Goal: Information Seeking & Learning: Learn about a topic

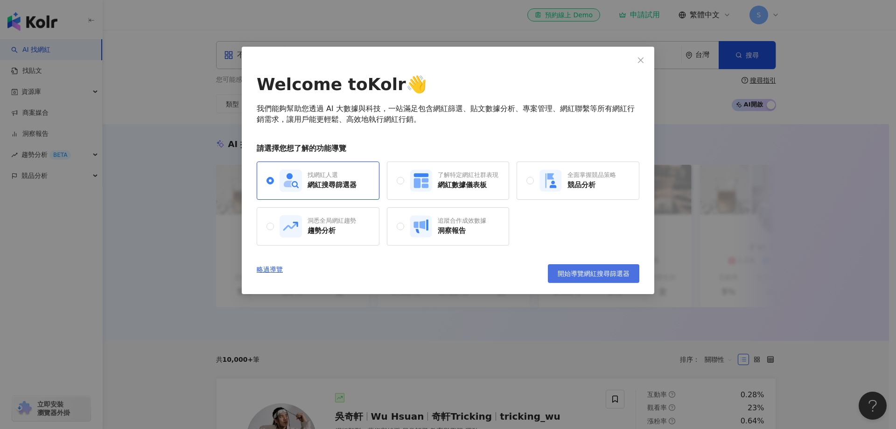
click at [586, 270] on span "開始導覽網紅搜尋篩選器" at bounding box center [593, 273] width 72 height 7
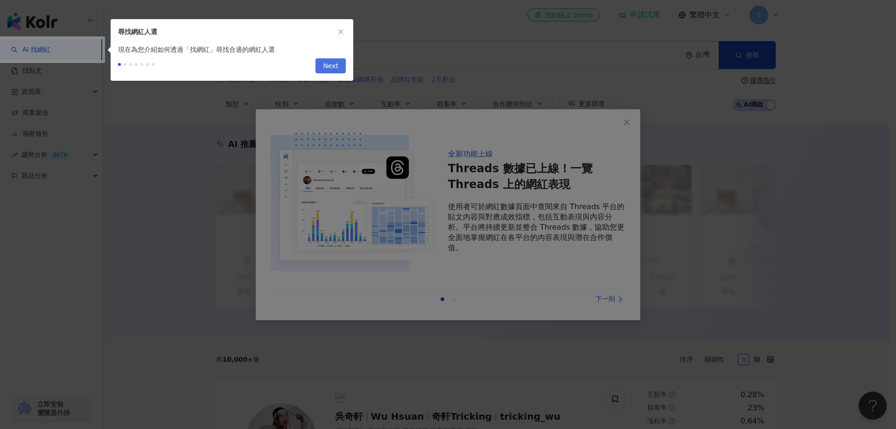
click at [327, 71] on span "Next" at bounding box center [330, 66] width 15 height 15
type input "*********"
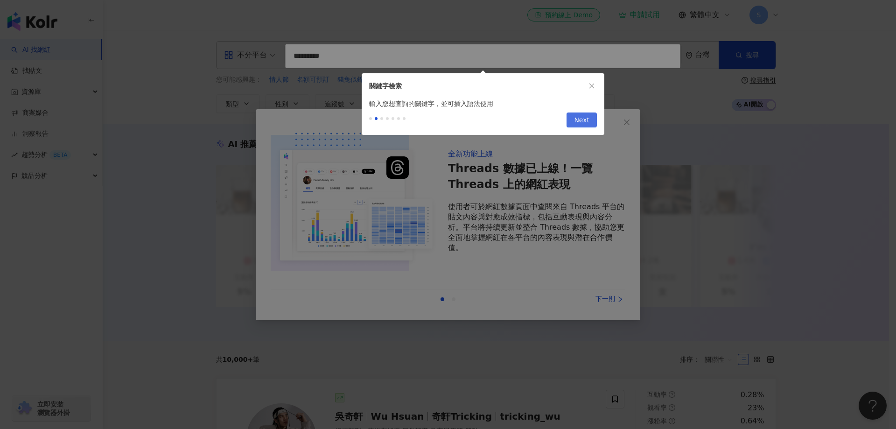
click at [580, 123] on span "Next" at bounding box center [581, 120] width 15 height 15
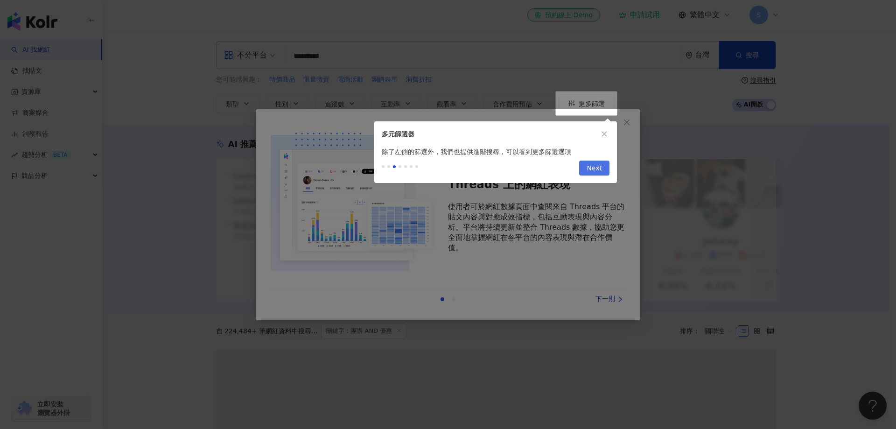
click at [595, 169] on span "Next" at bounding box center [593, 168] width 15 height 15
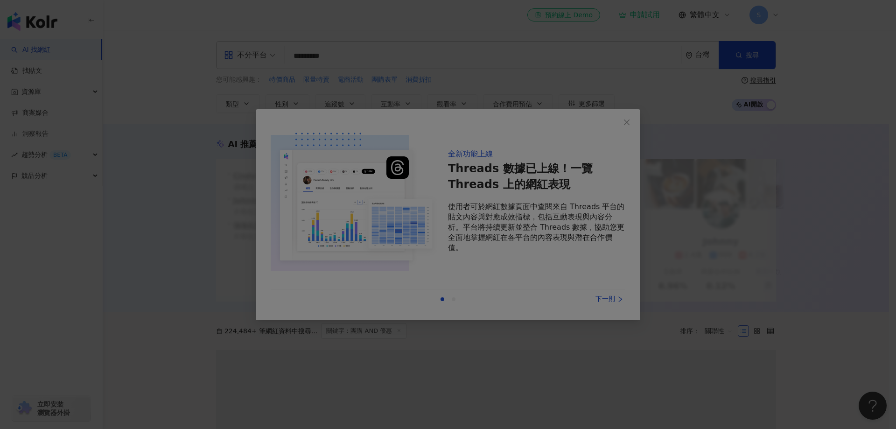
click at [630, 121] on div at bounding box center [448, 214] width 896 height 429
click at [680, 190] on div at bounding box center [448, 214] width 896 height 429
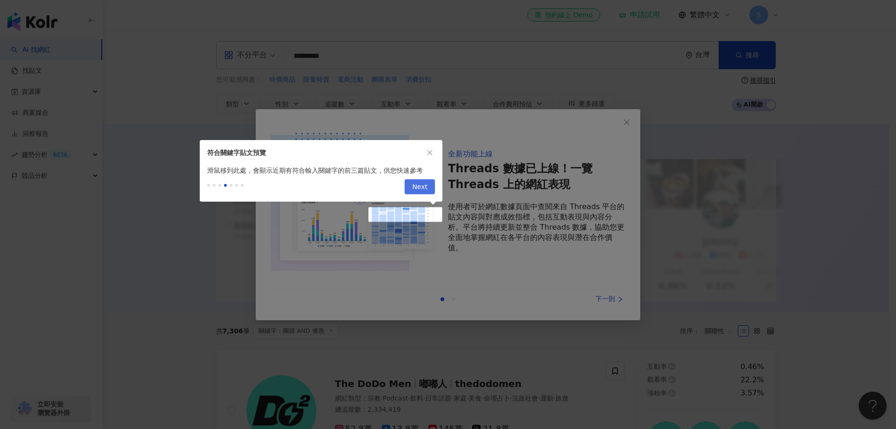
click at [424, 185] on span "Next" at bounding box center [419, 187] width 15 height 15
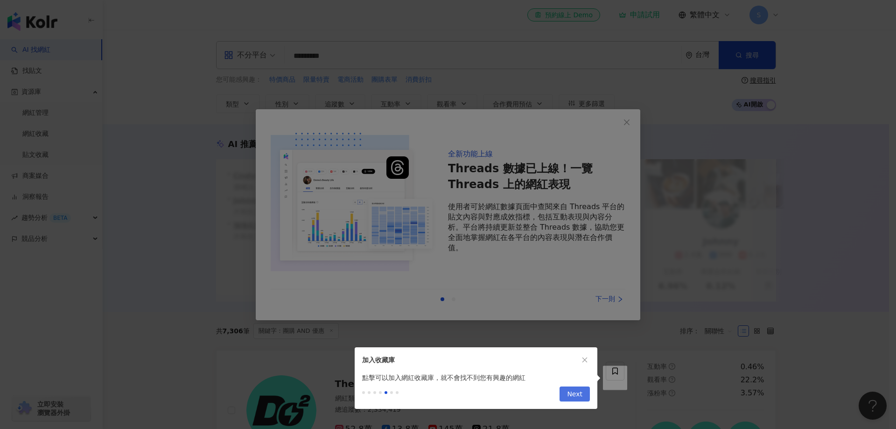
click at [579, 394] on span "Next" at bounding box center [574, 394] width 15 height 15
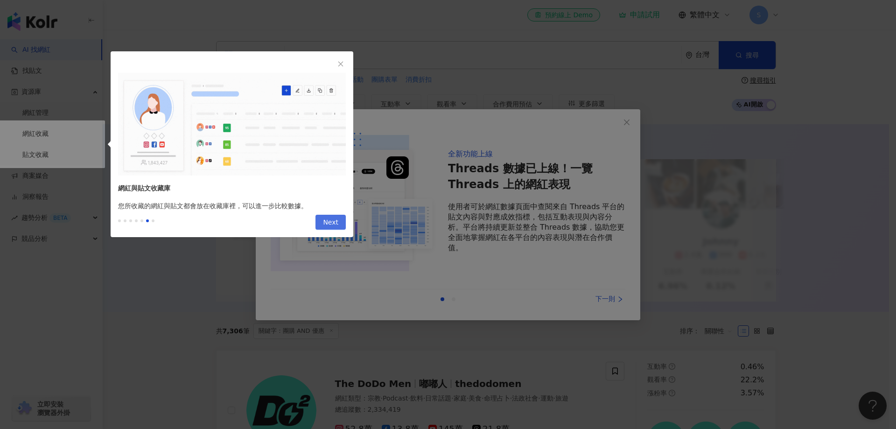
click at [323, 225] on button "Next" at bounding box center [330, 222] width 30 height 15
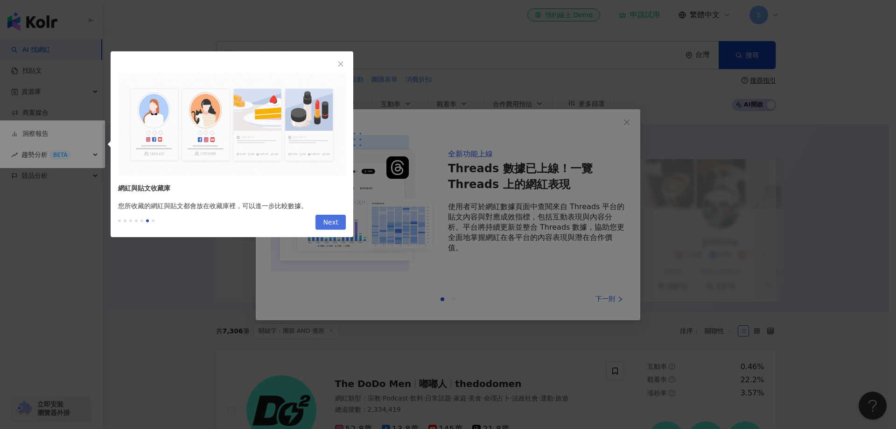
click at [334, 223] on span "Next" at bounding box center [330, 222] width 15 height 15
click at [333, 224] on span "Next" at bounding box center [330, 222] width 15 height 15
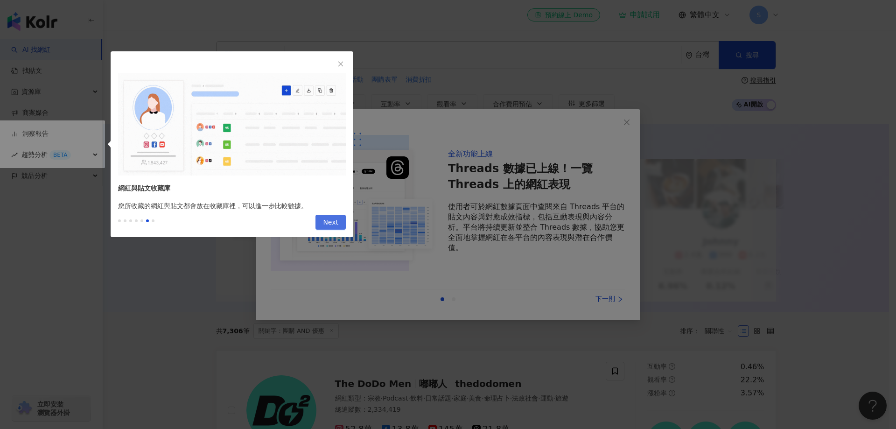
click at [335, 227] on span "Next" at bounding box center [330, 222] width 15 height 15
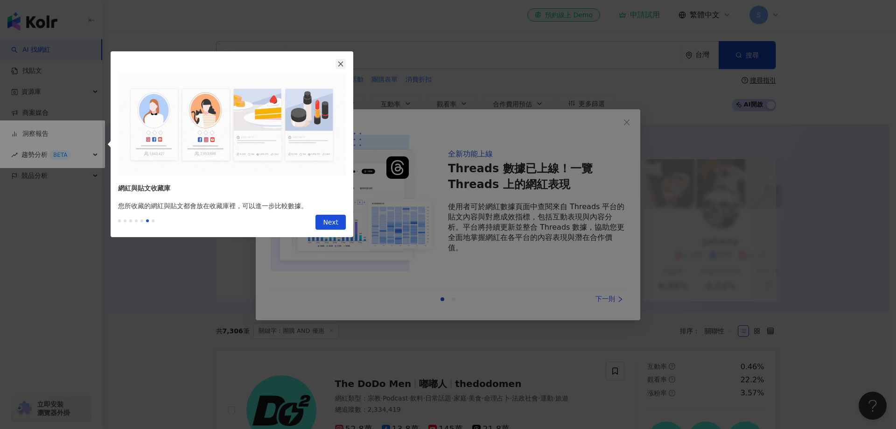
click at [339, 67] on icon "close" at bounding box center [340, 64] width 7 height 7
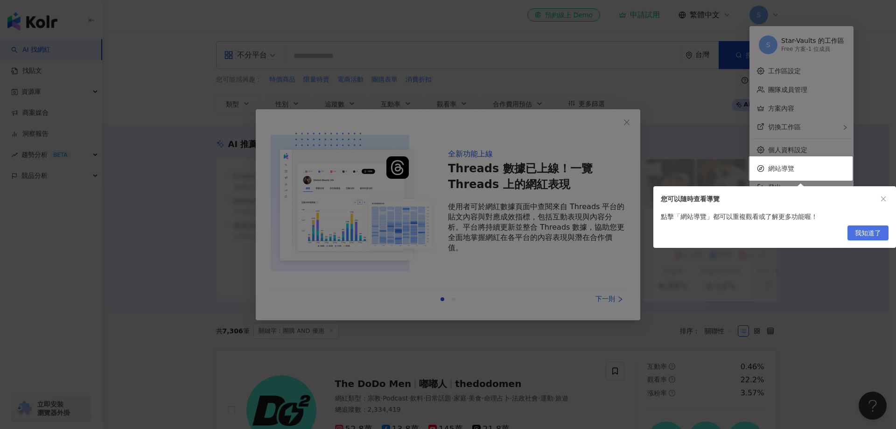
click at [874, 230] on span "我知道了" at bounding box center [868, 233] width 26 height 15
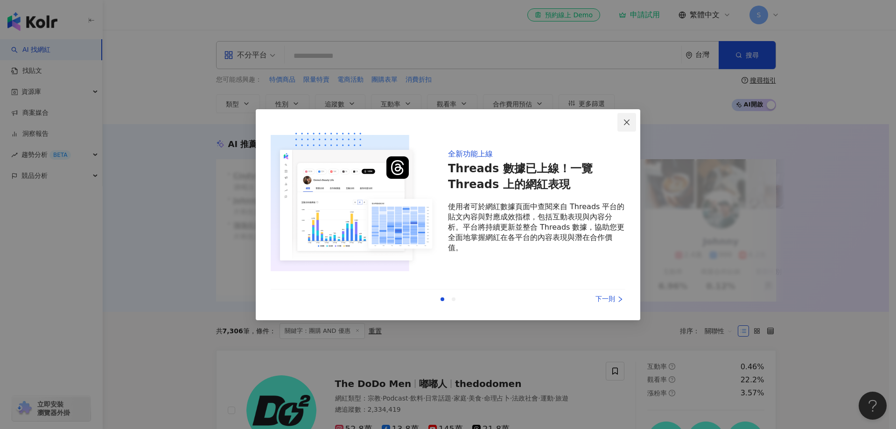
click at [627, 120] on icon "close" at bounding box center [626, 121] width 7 height 7
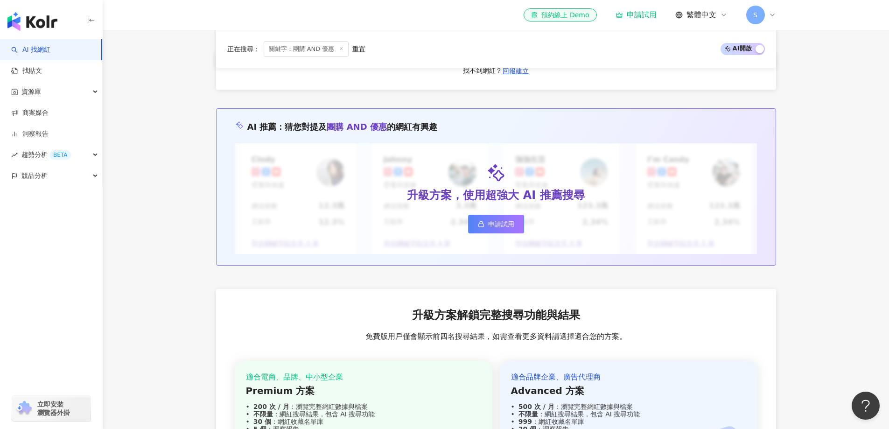
scroll to position [1050, 0]
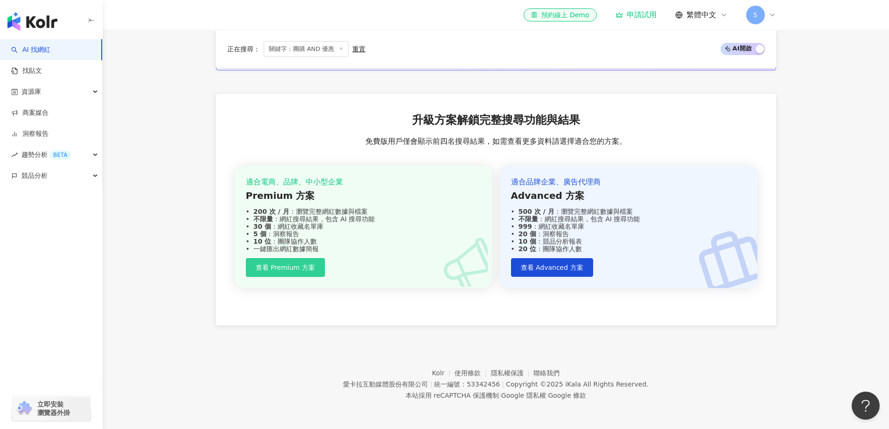
click at [301, 272] on button "查看 Premium 方案" at bounding box center [285, 267] width 79 height 19
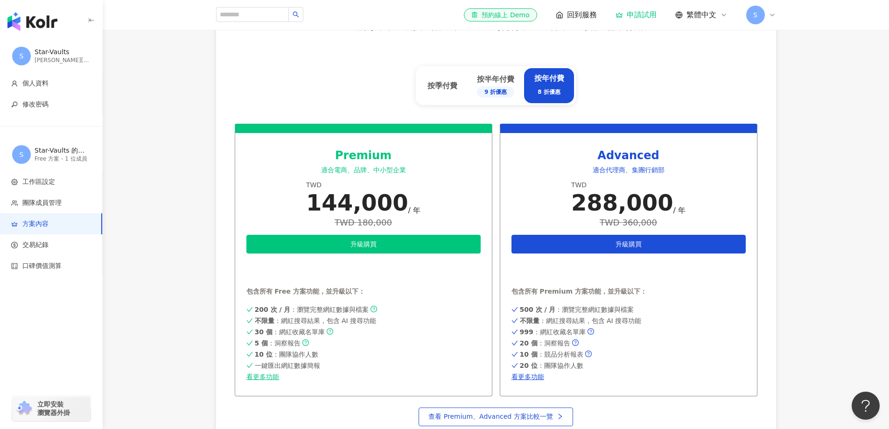
scroll to position [373, 0]
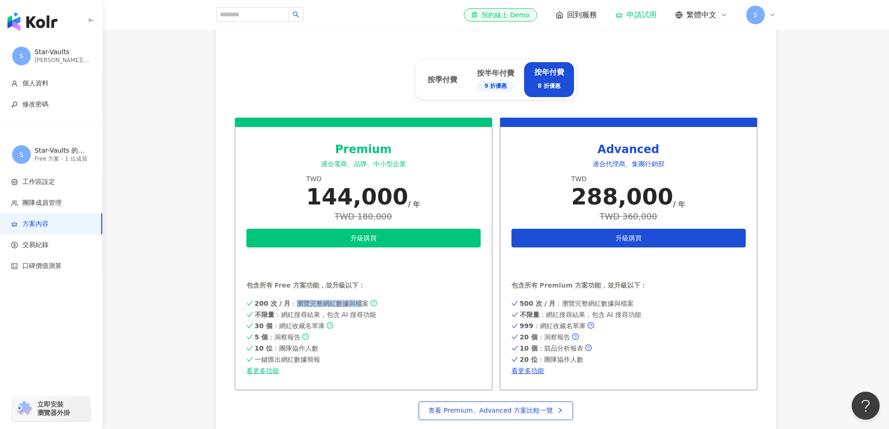
drag, startPoint x: 296, startPoint y: 303, endPoint x: 361, endPoint y: 303, distance: 65.3
click at [361, 303] on span "200 次 / 月 ：瀏覽完整網紅數據與檔案" at bounding box center [312, 302] width 114 height 7
click at [361, 304] on span "200 次 / 月 ：瀏覽完整網紅數據與檔案" at bounding box center [312, 302] width 114 height 7
drag, startPoint x: 363, startPoint y: 315, endPoint x: 376, endPoint y: 314, distance: 13.1
click at [376, 314] on div "不限量 ：網紅搜尋結果，包含 AI 搜尋功能" at bounding box center [363, 314] width 234 height 7
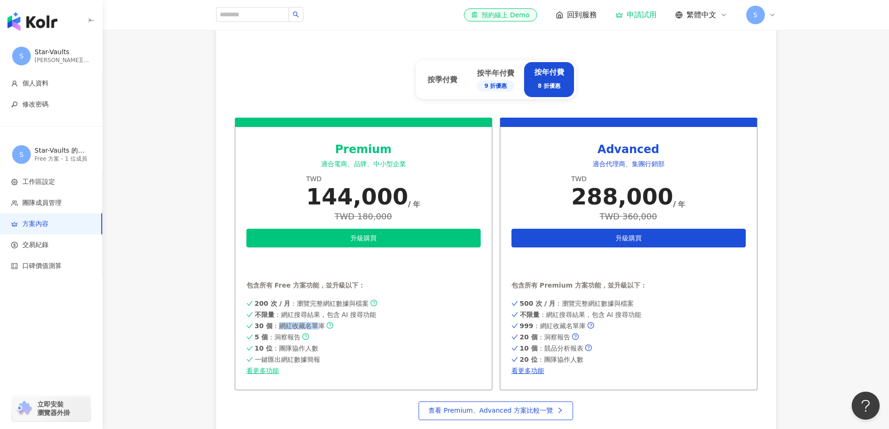
drag, startPoint x: 277, startPoint y: 328, endPoint x: 319, endPoint y: 326, distance: 42.0
click at [319, 326] on span "30 個 ：網紅收藏名單庫" at bounding box center [290, 325] width 70 height 7
drag, startPoint x: 278, startPoint y: 337, endPoint x: 297, endPoint y: 336, distance: 19.1
click at [297, 336] on span "5 個 ：洞察報告" at bounding box center [278, 336] width 46 height 7
drag, startPoint x: 278, startPoint y: 349, endPoint x: 319, endPoint y: 347, distance: 41.1
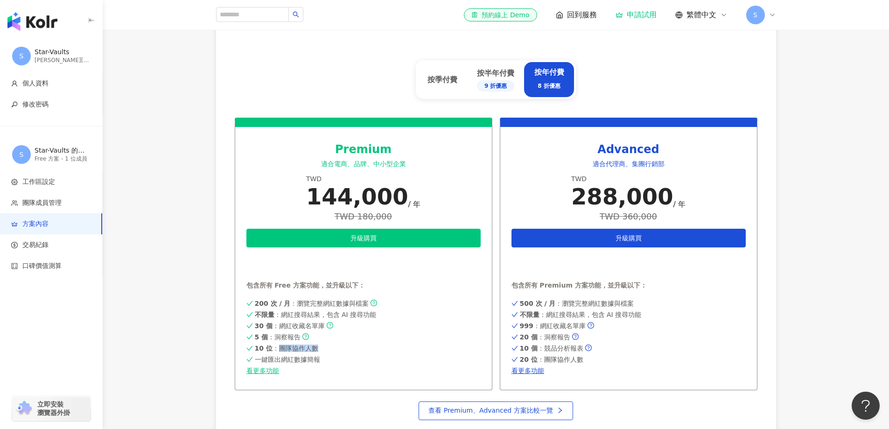
click at [319, 347] on div "10 位 ：團隊協作人數" at bounding box center [363, 347] width 234 height 7
click at [411, 348] on div "10 位 ：團隊協作人數" at bounding box center [363, 347] width 234 height 7
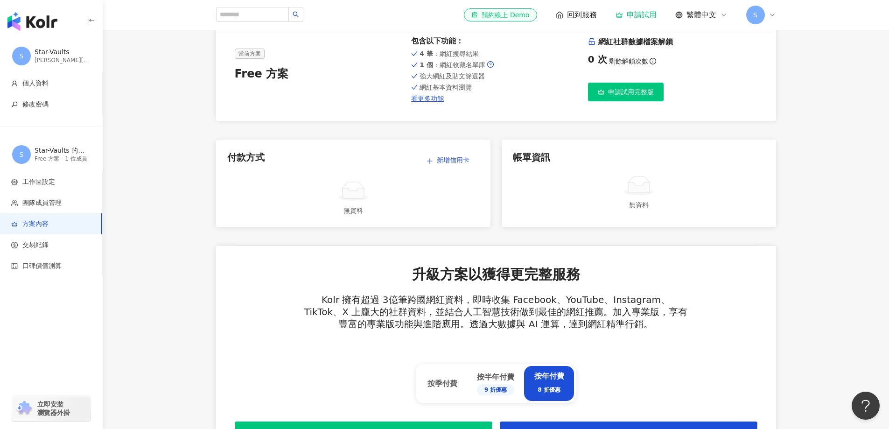
scroll to position [0, 0]
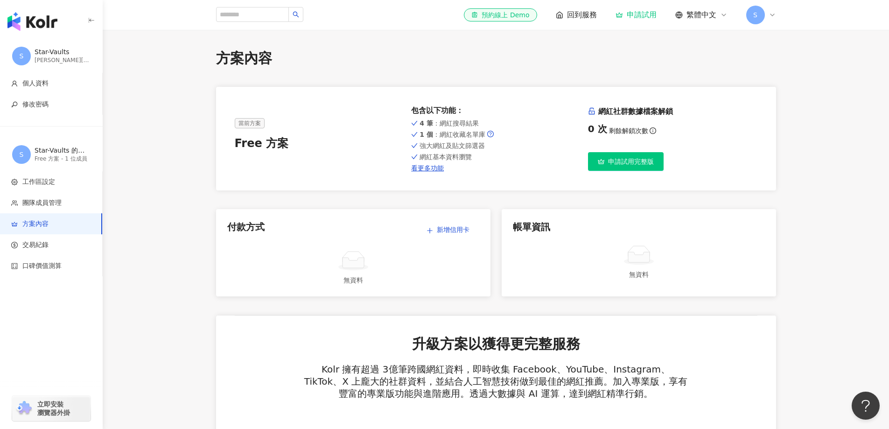
click at [632, 166] on button "申請試用完整版" at bounding box center [626, 161] width 76 height 19
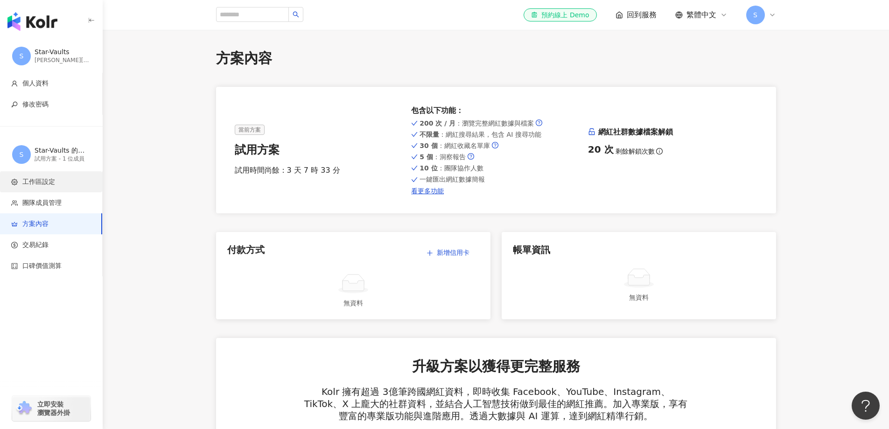
click at [43, 183] on span "工作區設定" at bounding box center [38, 181] width 33 height 9
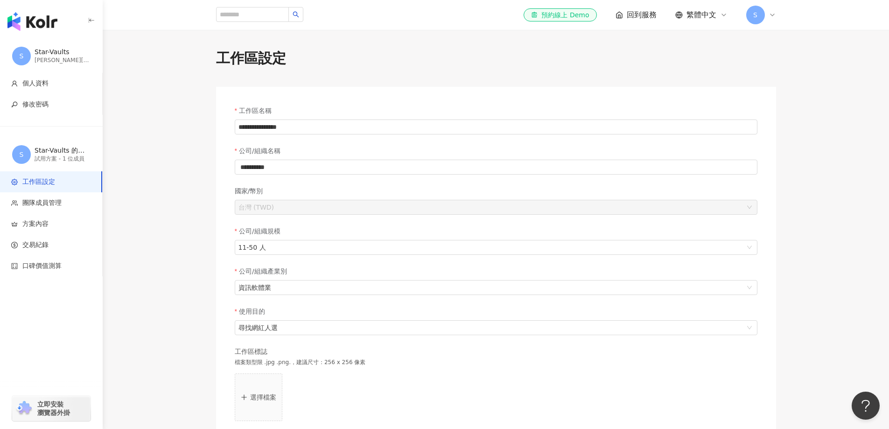
click at [46, 52] on div "Star-Vaults" at bounding box center [63, 52] width 56 height 9
click at [47, 22] on img "button" at bounding box center [32, 21] width 50 height 19
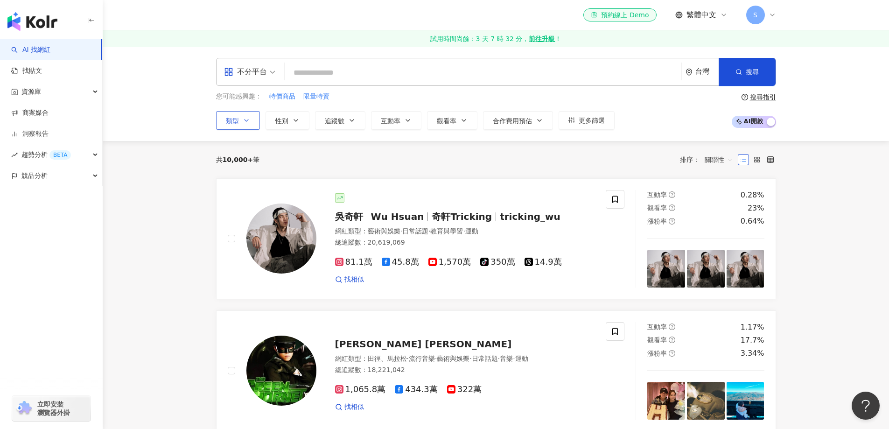
click at [251, 123] on button "類型" at bounding box center [238, 120] width 44 height 19
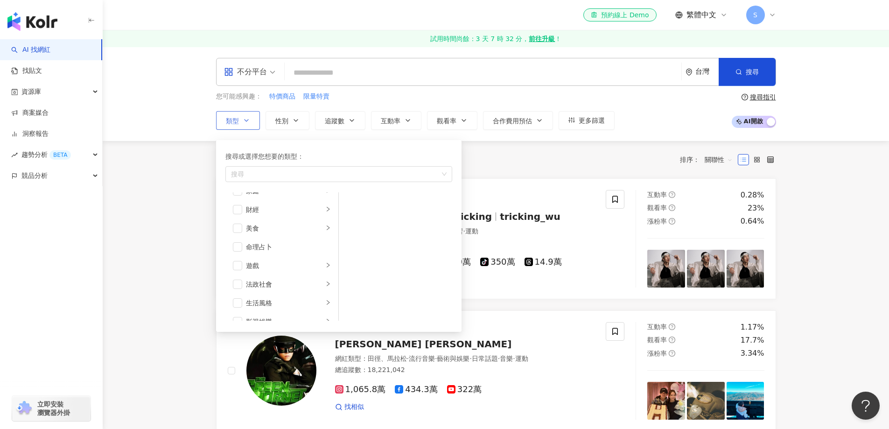
scroll to position [111, 0]
click at [239, 202] on span "button" at bounding box center [237, 203] width 9 height 9
click at [315, 206] on div "財經" at bounding box center [284, 204] width 77 height 10
click at [315, 205] on div "財經" at bounding box center [284, 204] width 77 height 10
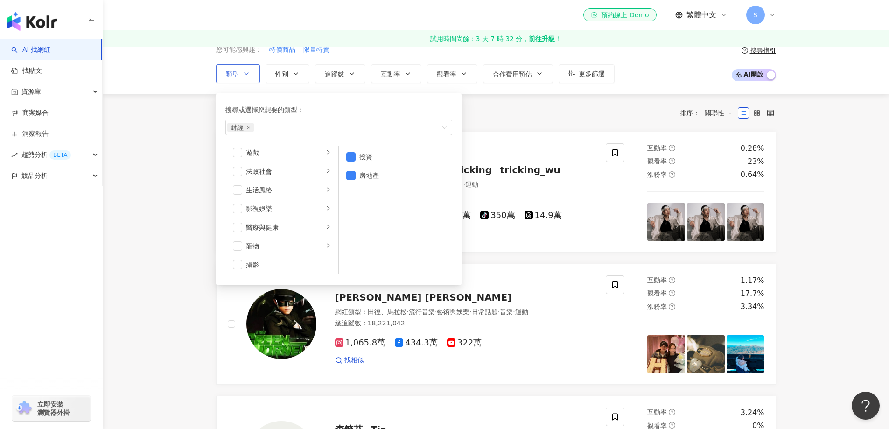
scroll to position [167, 0]
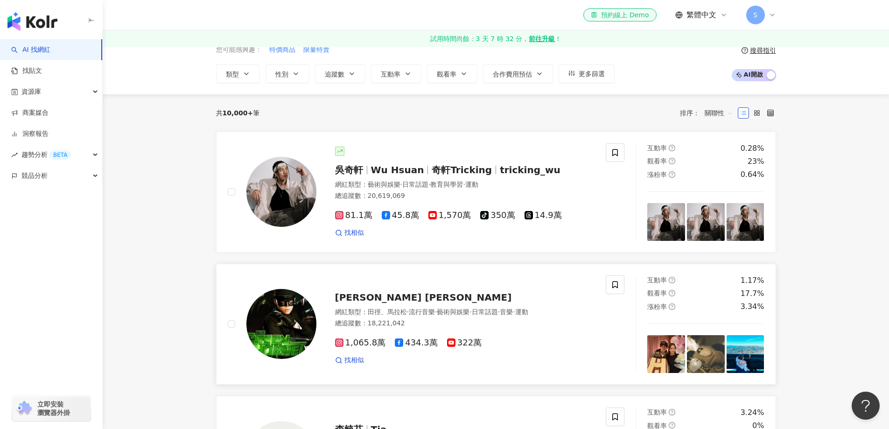
click at [566, 271] on link "Jay Chou 周杰倫 網紅類型 ： 田徑、馬拉松 · 流行音樂 · 藝術與娛樂 · 日常話題 · 音樂 · 運動 總追蹤數 ： 18,221,042 1,…" at bounding box center [496, 324] width 560 height 121
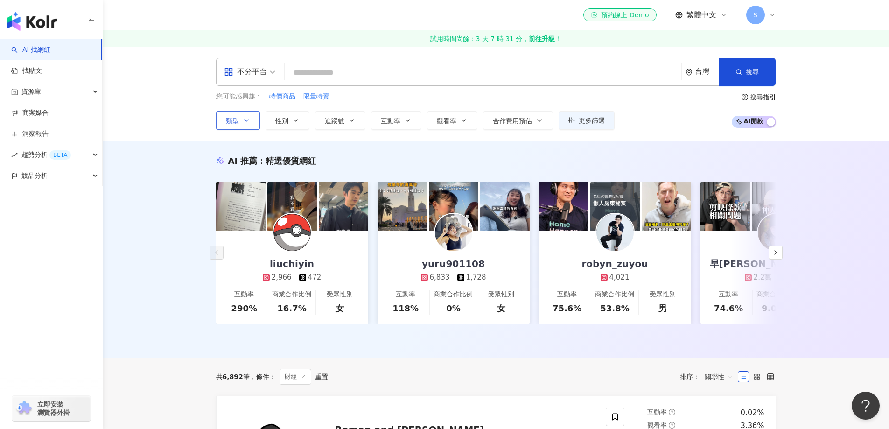
click at [253, 118] on button "類型" at bounding box center [238, 120] width 44 height 19
click at [186, 151] on div "AI 推薦 ： 精選優質網紅 liuchiyin 2,966 472 互動率 290% 商業合作比例 16.7% 受眾性別 女 yuru901108 6,83…" at bounding box center [496, 249] width 786 height 216
click at [407, 123] on icon "button" at bounding box center [407, 120] width 7 height 7
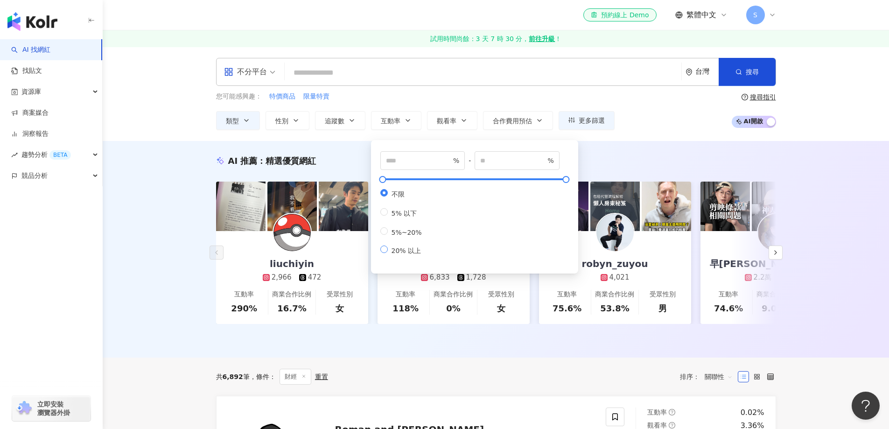
click at [412, 254] on span "20% 以上" at bounding box center [406, 250] width 37 height 7
type input "**"
click at [644, 107] on div "您可能感興趣： 特價商品 限量特賣 類型 性別 追蹤數 互動率 觀看率 合作費用預估 更多篩選 ** % - % 不限 5% 以下 5%~20% 20% 以上…" at bounding box center [496, 110] width 560 height 38
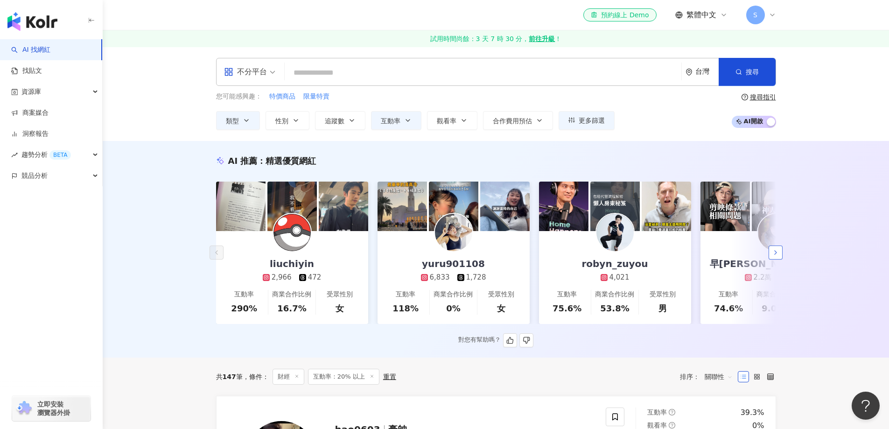
click at [778, 256] on icon "button" at bounding box center [775, 252] width 7 height 7
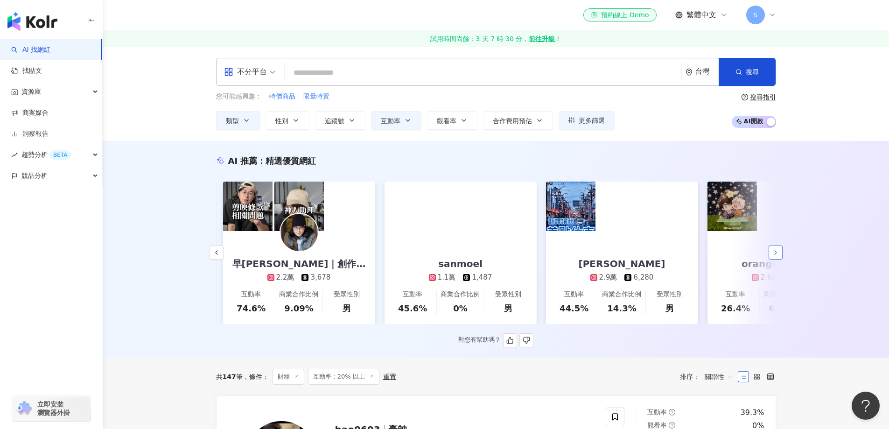
scroll to position [0, 484]
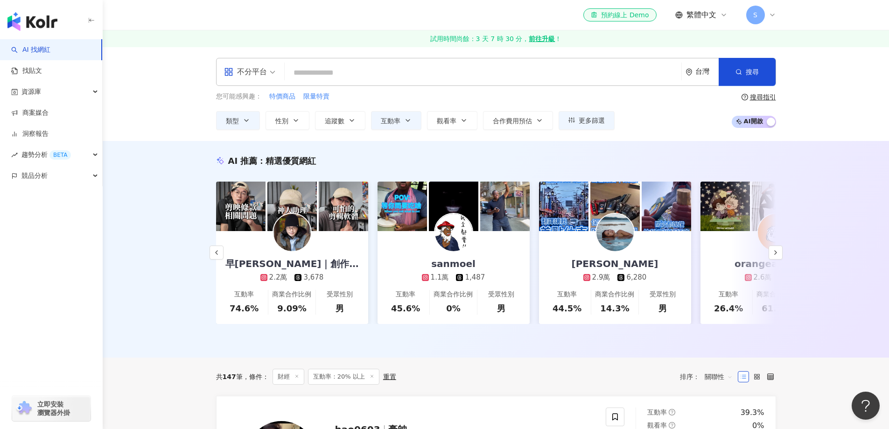
drag, startPoint x: 778, startPoint y: 257, endPoint x: 829, endPoint y: 286, distance: 58.1
click at [829, 286] on div "AI 推薦 ： 精選優質網紅 liuchiyin 2,966 472 互動率 290% 商業合作比例 16.7% 受眾性別 女 yuru901108 6,83…" at bounding box center [496, 249] width 786 height 216
click at [776, 256] on icon "button" at bounding box center [775, 252] width 7 height 7
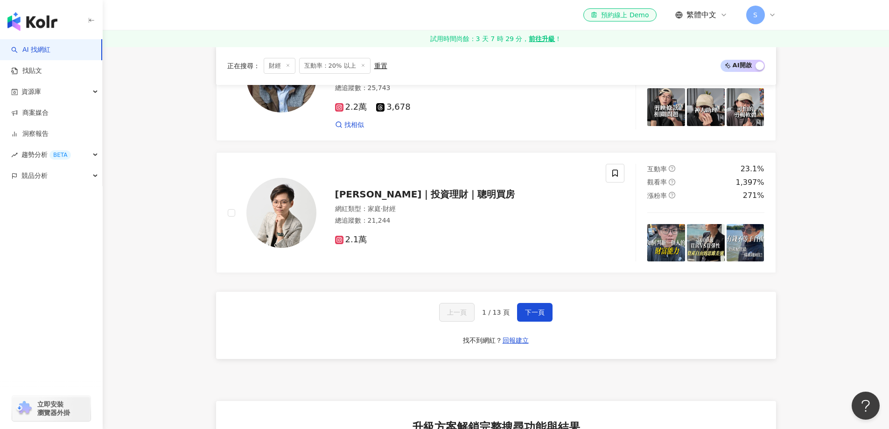
scroll to position [1679, 0]
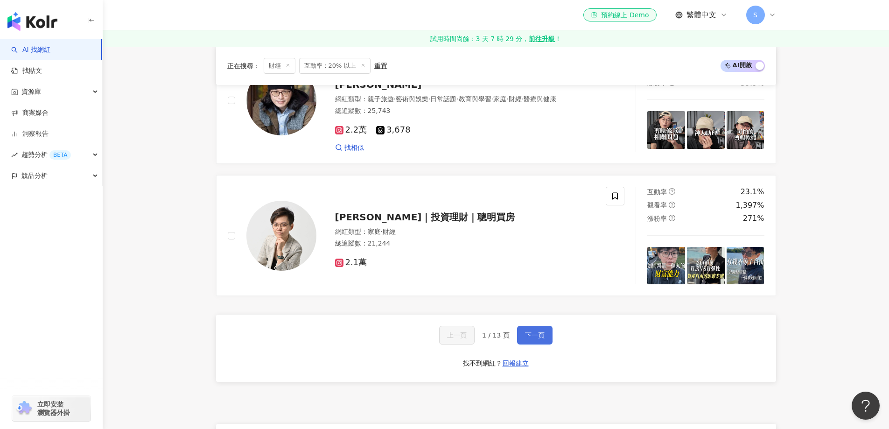
click at [538, 343] on button "下一頁" at bounding box center [534, 335] width 35 height 19
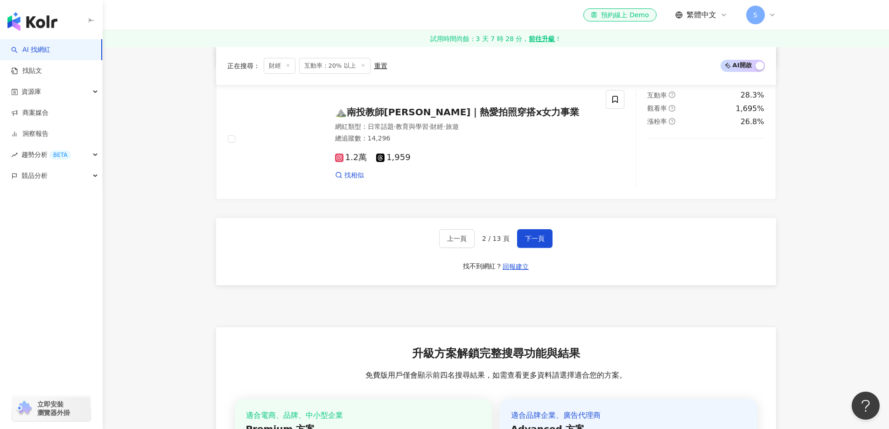
scroll to position [1770, 0]
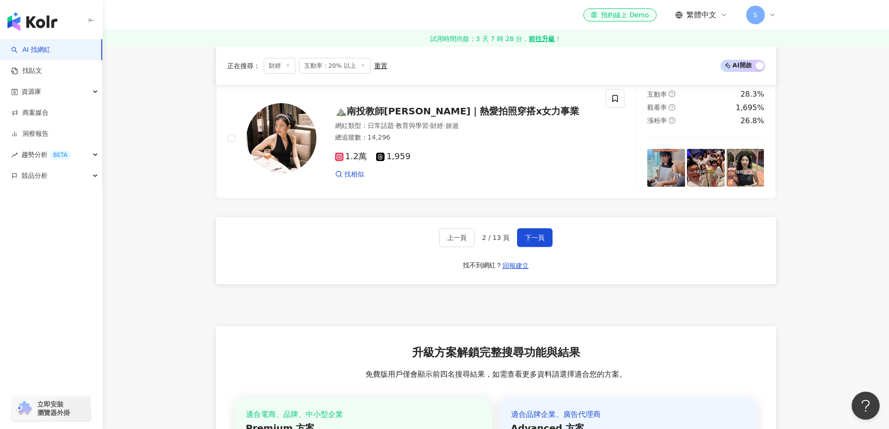
click at [552, 248] on div "上一頁 2 / 13 頁 下一頁 找不到網紅？ 回報建立" at bounding box center [496, 250] width 560 height 67
click at [543, 247] on button "下一頁" at bounding box center [534, 237] width 35 height 19
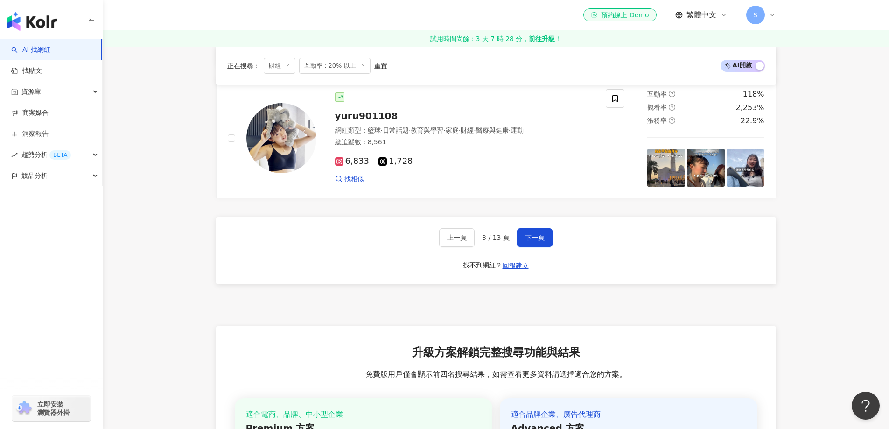
drag, startPoint x: 539, startPoint y: 250, endPoint x: 632, endPoint y: 318, distance: 115.2
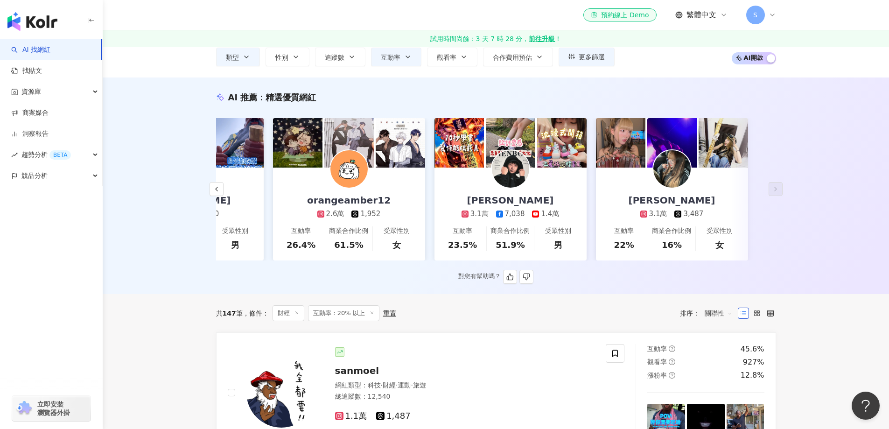
scroll to position [47, 0]
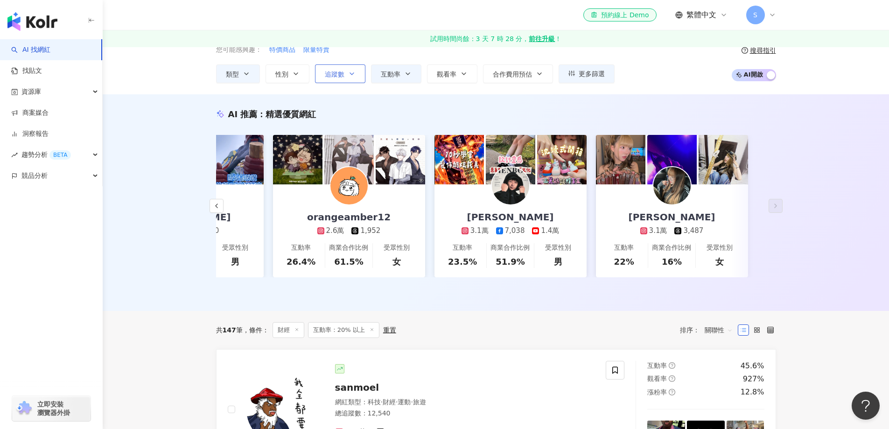
click at [341, 79] on button "追蹤數" at bounding box center [340, 73] width 50 height 19
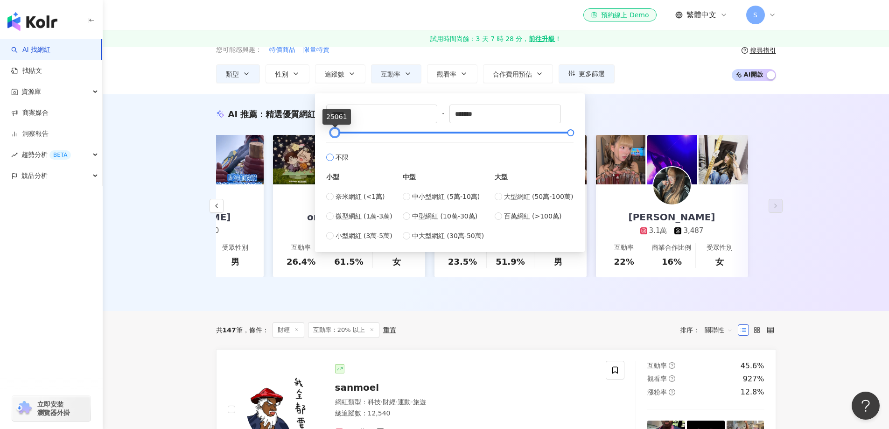
type input "*****"
drag, startPoint x: 329, startPoint y: 133, endPoint x: 334, endPoint y: 144, distance: 12.5
click at [334, 144] on div "***** - ******* 不限 小型 奈米網紅 (<1萬) 微型網紅 (1萬-3萬) 小型網紅 (3萬-5萬) 中型 中小型網紅 (5萬-10萬) 中型…" at bounding box center [449, 172] width 247 height 136
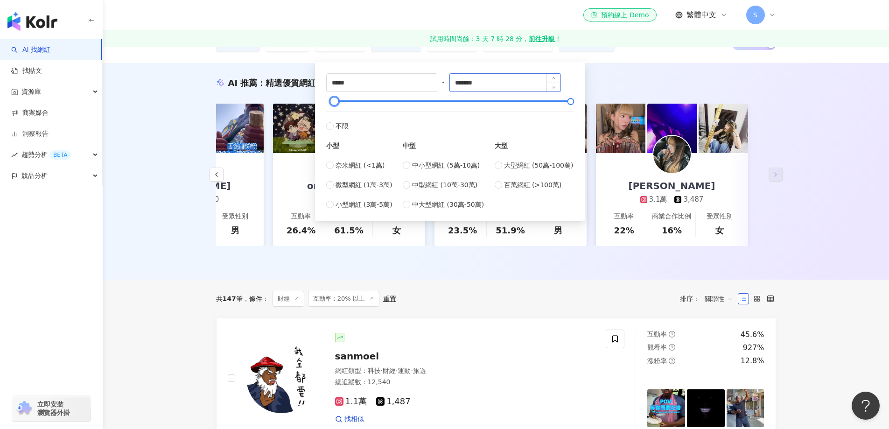
scroll to position [0, 0]
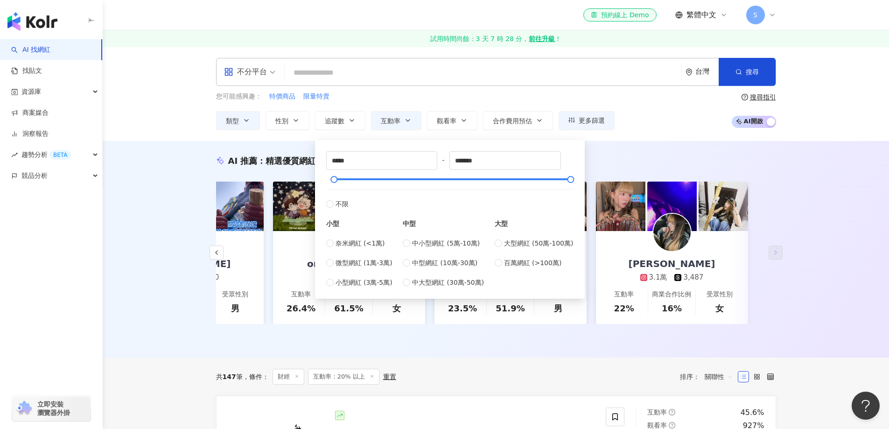
click at [612, 150] on div "AI 推薦 ： 精選優質網紅 liuchiyin 2,966 472 互動率 290% 商業合作比例 16.7% 受眾性別 女 yuru901108 6,83…" at bounding box center [496, 249] width 786 height 216
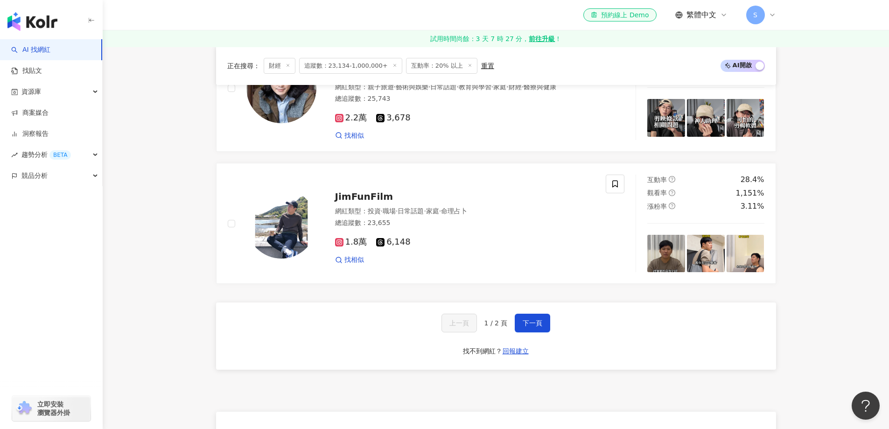
scroll to position [1726, 0]
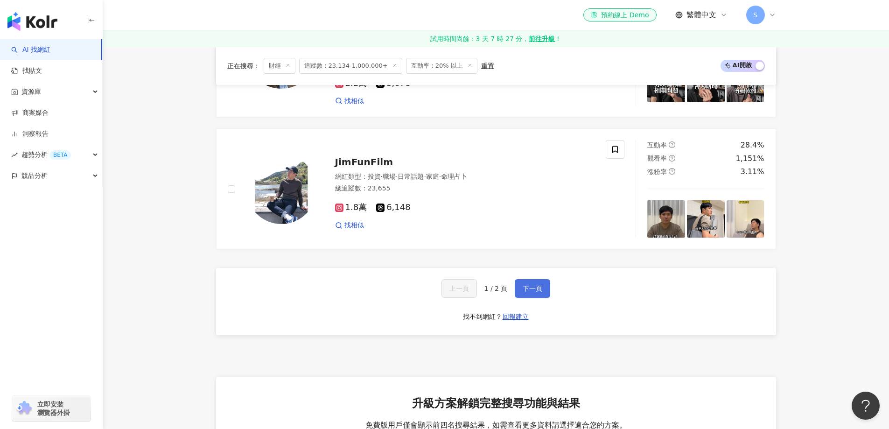
click at [538, 298] on button "下一頁" at bounding box center [531, 288] width 35 height 19
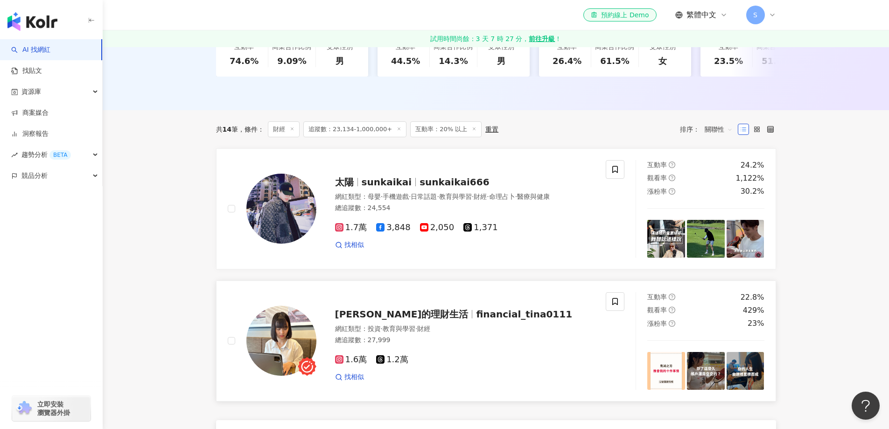
scroll to position [264, 0]
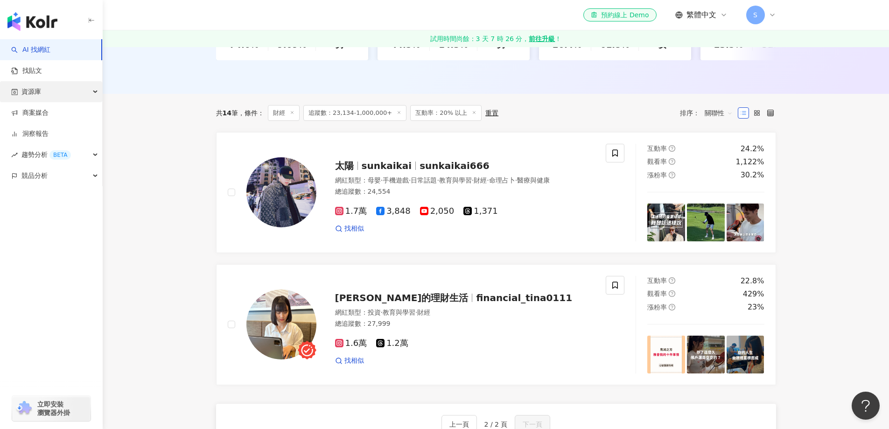
click at [99, 91] on div "資源庫" at bounding box center [51, 91] width 102 height 21
click at [90, 93] on div "資源庫" at bounding box center [51, 91] width 102 height 21
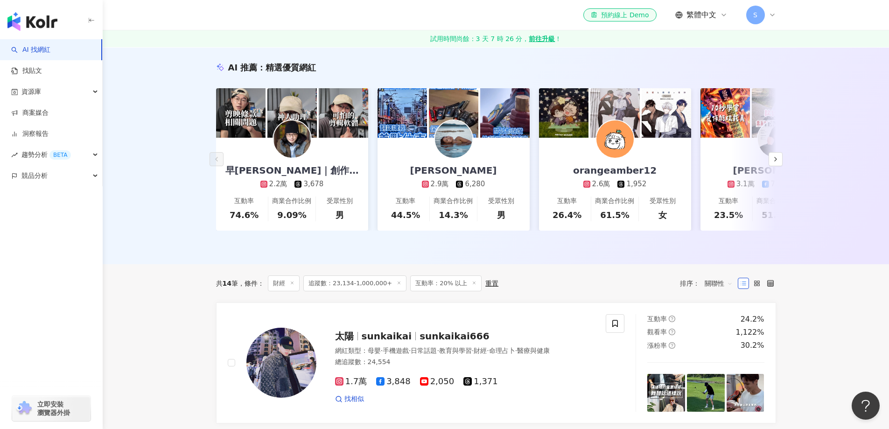
scroll to position [0, 0]
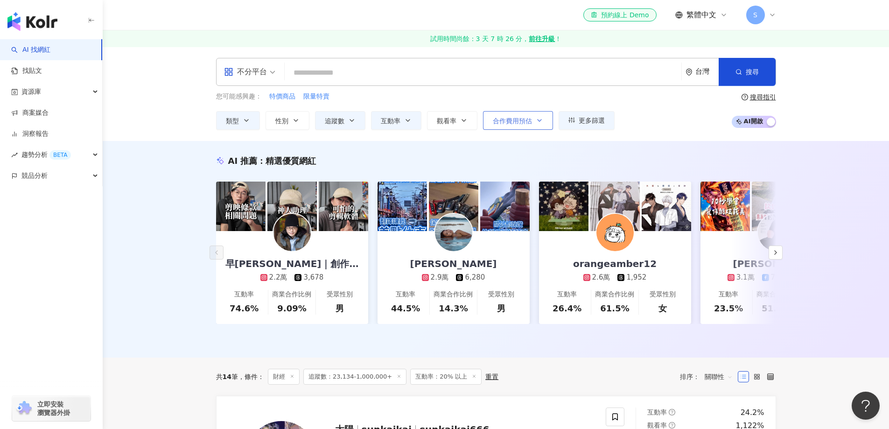
click at [538, 122] on icon "button" at bounding box center [538, 120] width 7 height 7
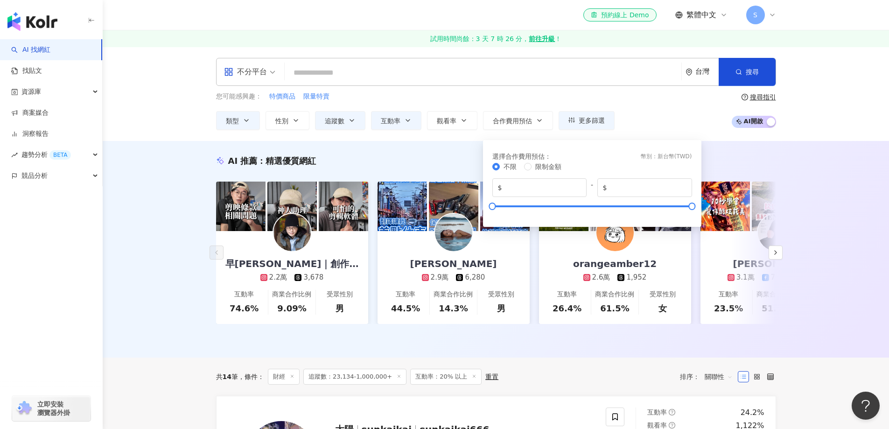
click at [535, 138] on div "選擇合作費用預估 ： 幣別 ： 新台幣 ( TWD ) 不限 限制金額 $ * - $ *******" at bounding box center [592, 180] width 218 height 91
click at [534, 137] on div "選擇合作費用預估 ： 幣別 ： 新台幣 ( TWD ) 不限 限制金額 $ * - $ *******" at bounding box center [592, 180] width 218 height 91
click at [537, 126] on button "合作費用預估" at bounding box center [518, 120] width 70 height 19
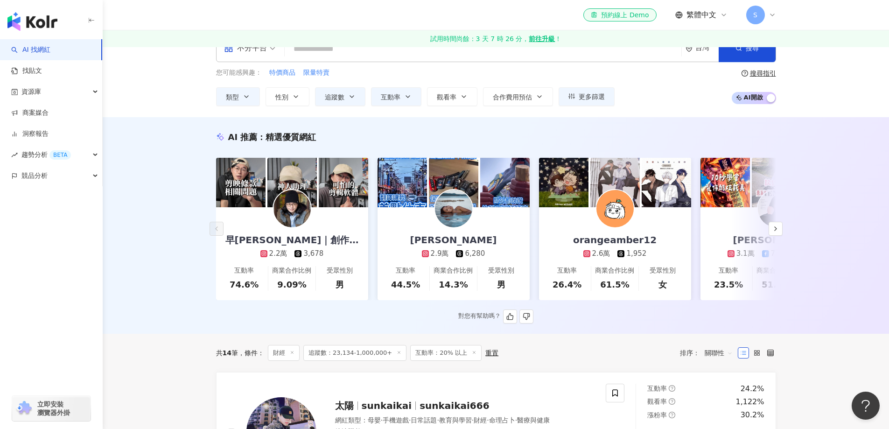
scroll to position [47, 0]
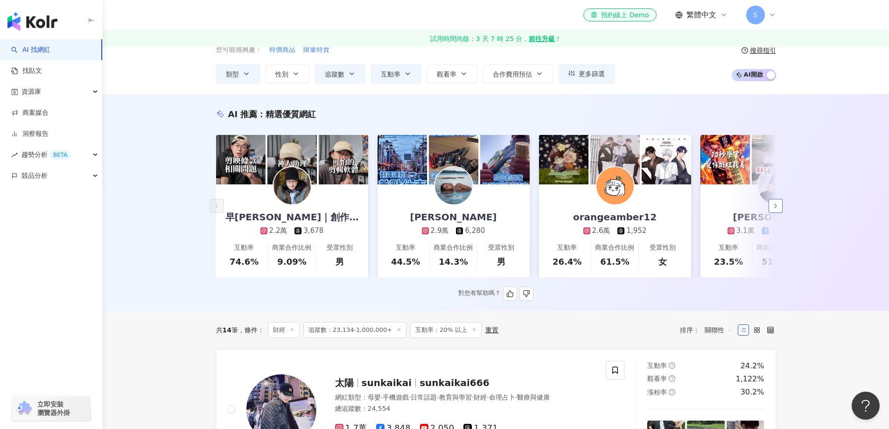
click at [778, 213] on button "button" at bounding box center [775, 206] width 14 height 14
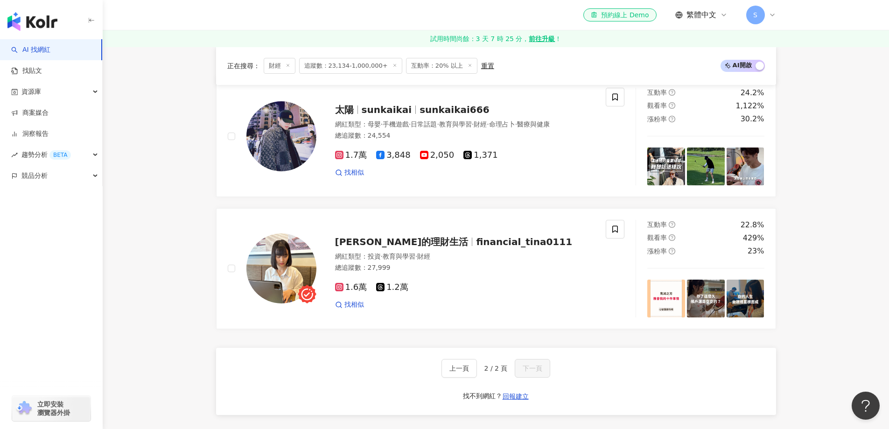
scroll to position [373, 0]
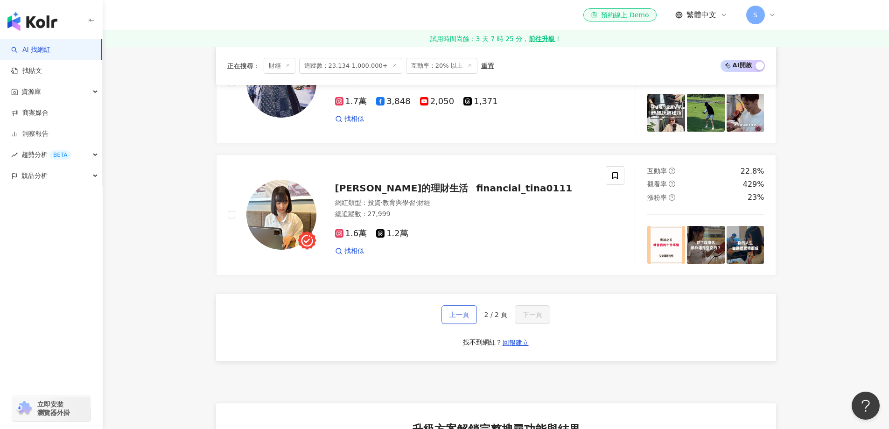
click at [459, 318] on span "上一頁" at bounding box center [459, 314] width 20 height 7
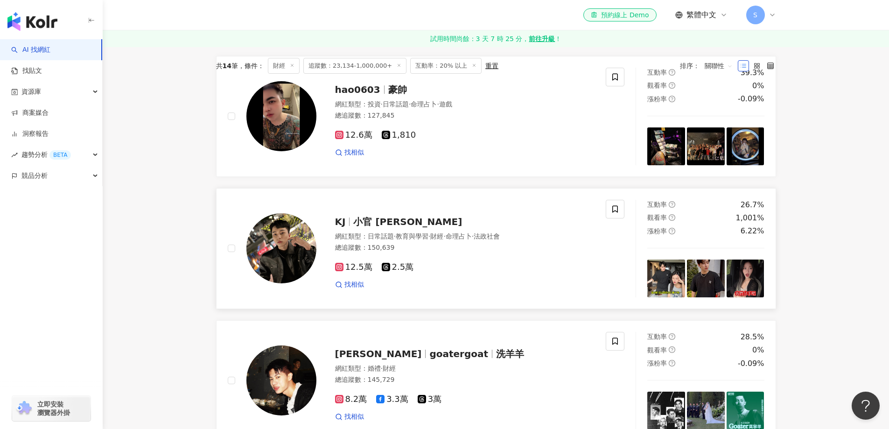
scroll to position [280, 0]
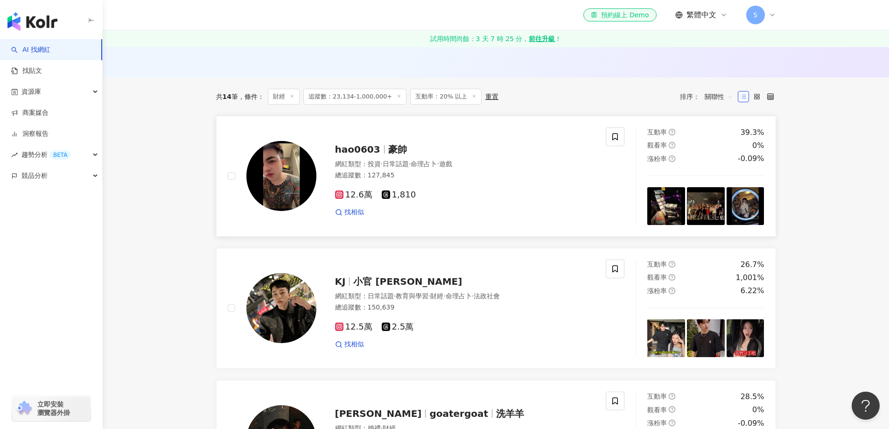
click at [358, 155] on span "hao0603" at bounding box center [357, 149] width 45 height 11
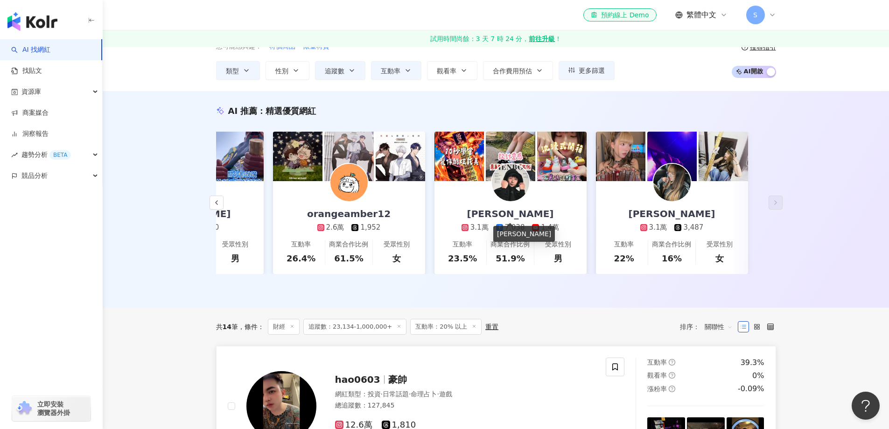
scroll to position [0, 0]
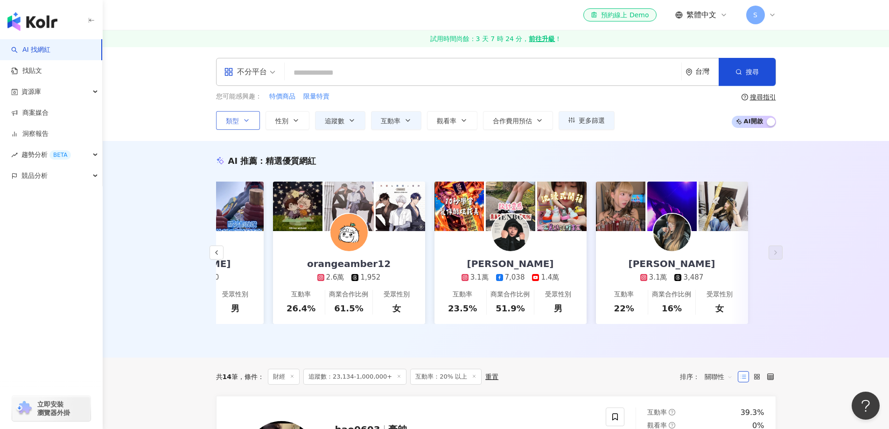
click at [245, 118] on icon "button" at bounding box center [246, 120] width 7 height 7
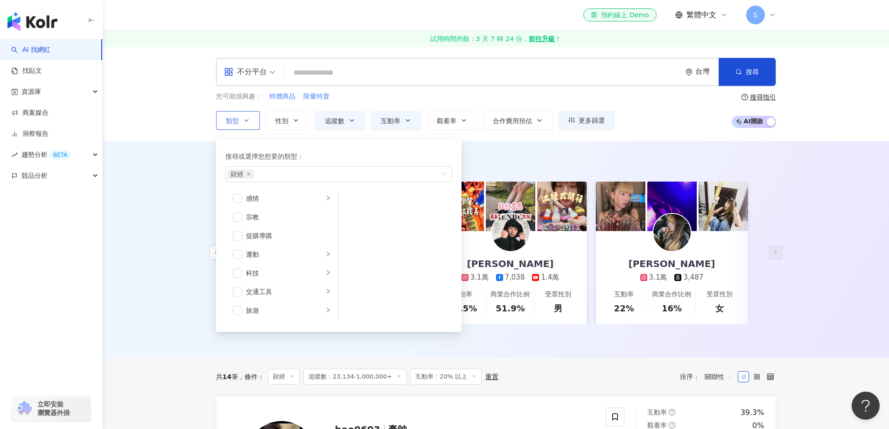
scroll to position [323, 0]
click at [285, 257] on div "科技" at bounding box center [284, 253] width 77 height 10
click at [283, 305] on div "成人" at bounding box center [288, 309] width 85 height 10
click at [282, 305] on div "成人" at bounding box center [288, 309] width 85 height 10
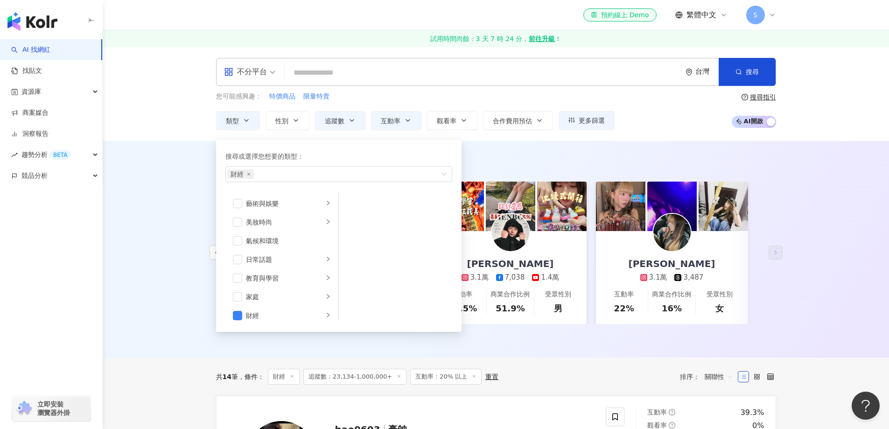
click at [811, 287] on div "AI 推薦 ： 精選優質網紅 早安傑森｜創作者的創業筆記 2.2萬 3,678 互動率 74.6% 商業合作比例 9.09% 受眾性別 男 陳欣怡 2.9萬 …" at bounding box center [496, 249] width 786 height 216
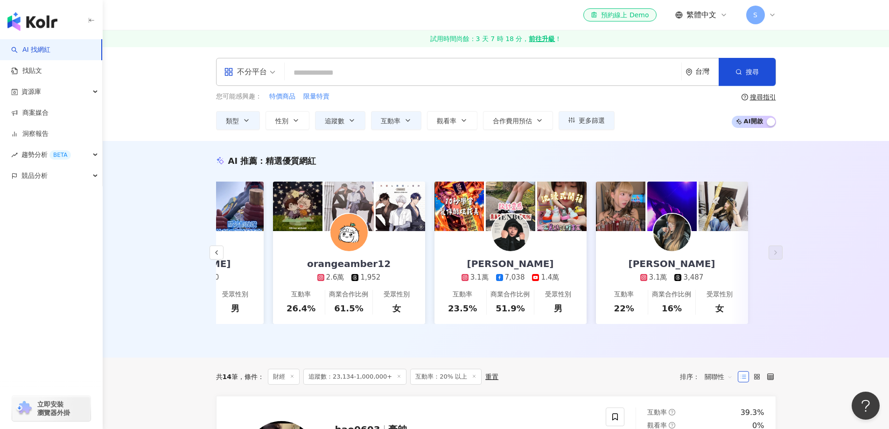
click at [273, 75] on span "不分平台" at bounding box center [249, 71] width 51 height 15
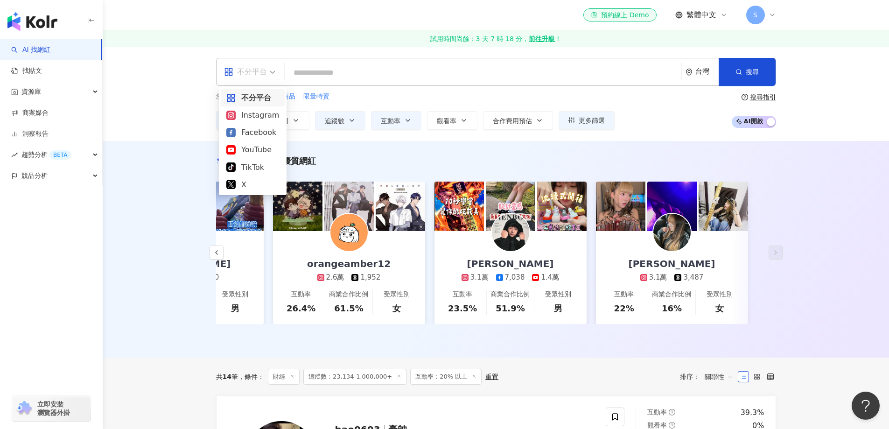
click at [171, 95] on div "不分平台 台灣 搜尋 您可能感興趣： 特價商品 限量特賣 類型 性別 追蹤數 互動率 觀看率 合作費用預估 更多篩選 ** % - % 不限 5% 以下 5%…" at bounding box center [496, 94] width 786 height 94
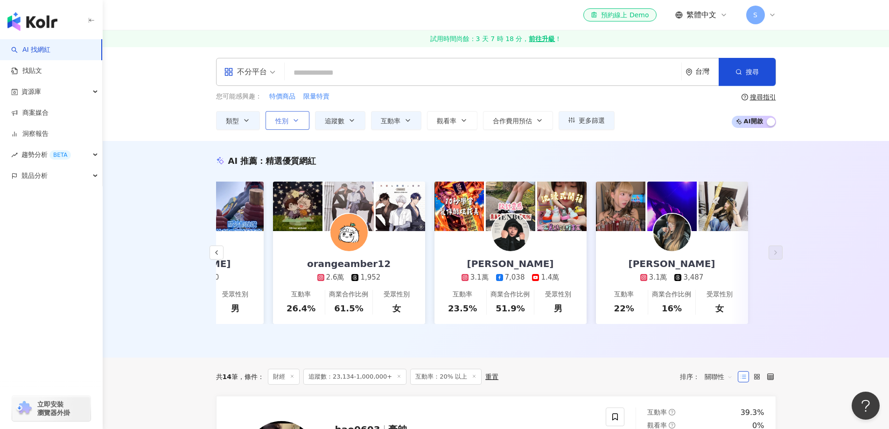
click at [298, 120] on icon "button" at bounding box center [295, 120] width 7 height 7
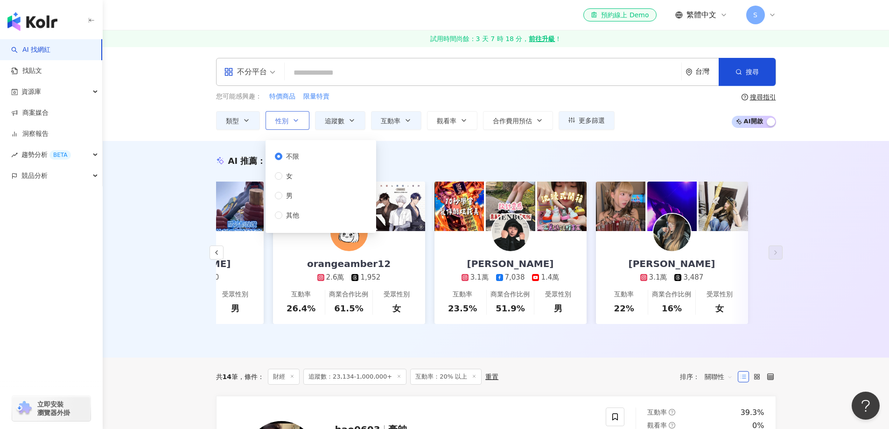
click at [298, 120] on icon "button" at bounding box center [295, 120] width 7 height 7
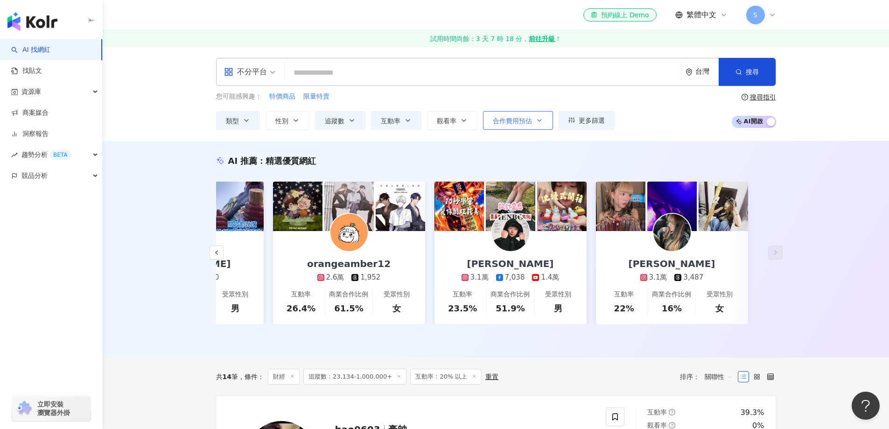
click at [519, 125] on button "合作費用預估" at bounding box center [518, 120] width 70 height 19
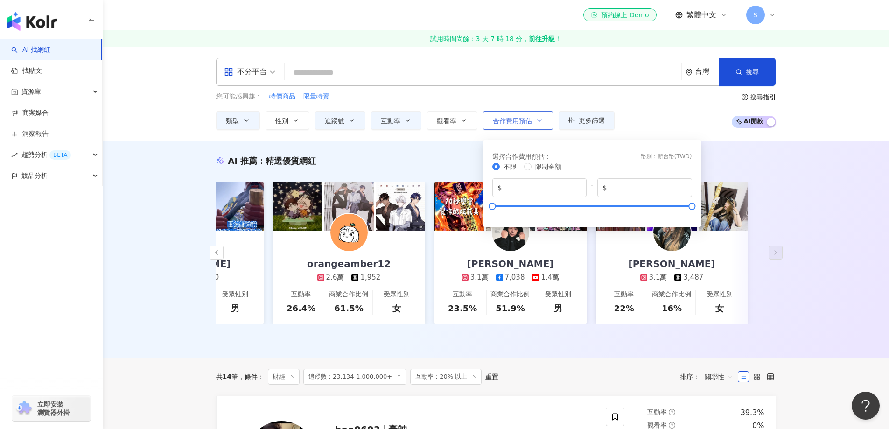
click at [519, 125] on button "合作費用預估" at bounding box center [518, 120] width 70 height 19
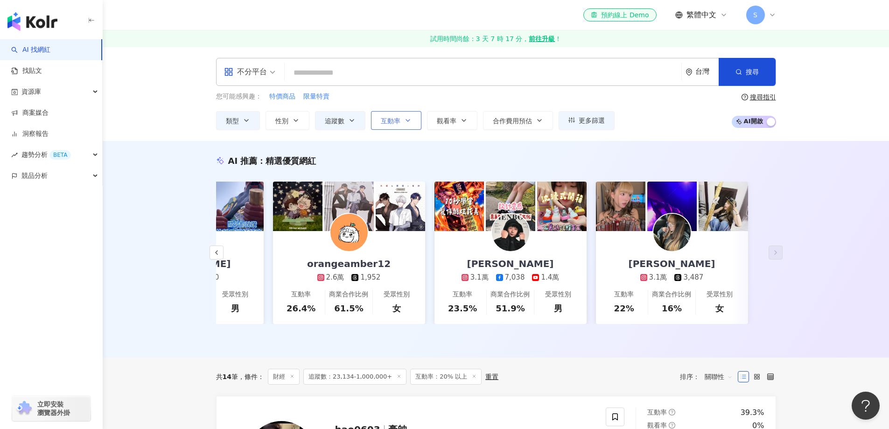
click at [409, 127] on button "互動率" at bounding box center [396, 120] width 50 height 19
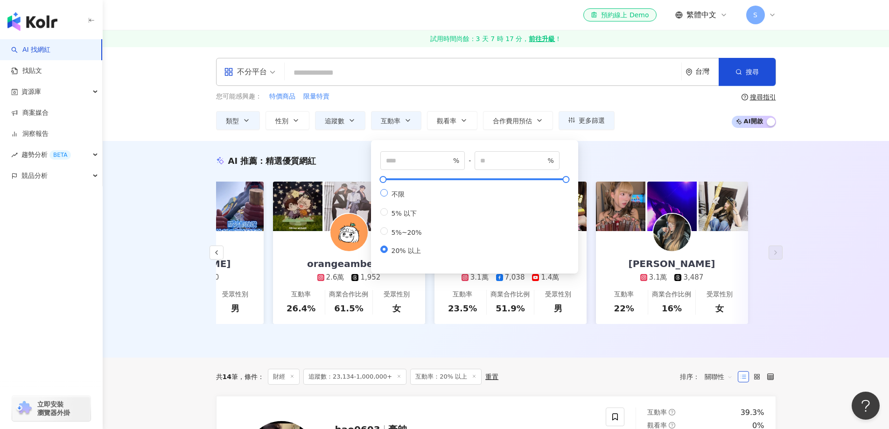
click at [410, 195] on label "不限" at bounding box center [402, 194] width 45 height 10
click at [421, 236] on label "5%~20%" at bounding box center [402, 231] width 45 height 9
type input "*"
drag, startPoint x: 522, startPoint y: 162, endPoint x: 431, endPoint y: 158, distance: 91.0
click at [431, 158] on div "* % - ** % 不限 5% 以下 5%~20% 20% 以上" at bounding box center [474, 203] width 188 height 104
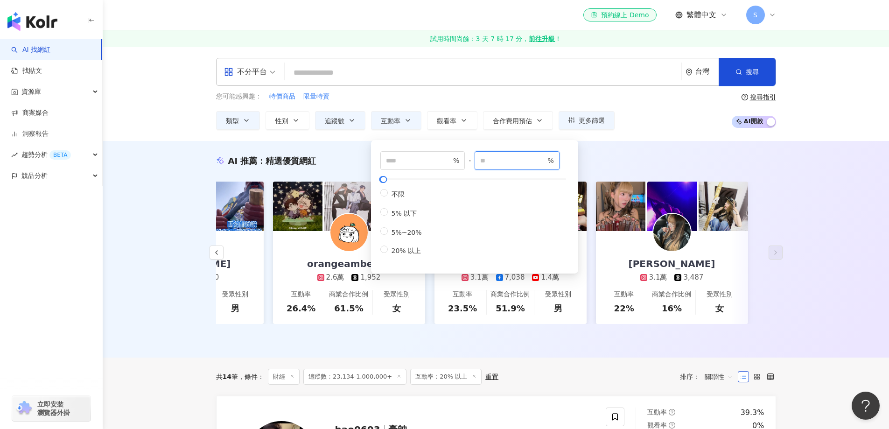
type input "**"
click at [672, 123] on div "您可能感興趣： 特價商品 限量特賣 類型 性別 追蹤數 互動率 觀看率 合作費用預估 更多篩選 * % - ** % 不限 5% 以下 5%~20% 20% …" at bounding box center [496, 110] width 560 height 38
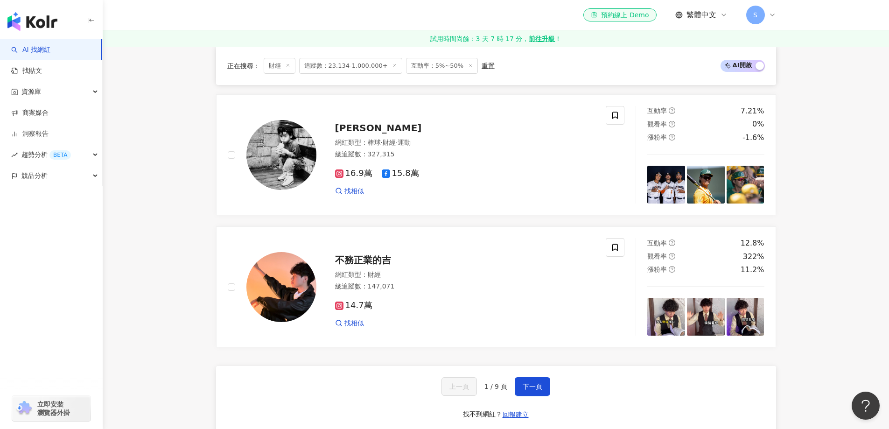
scroll to position [1679, 0]
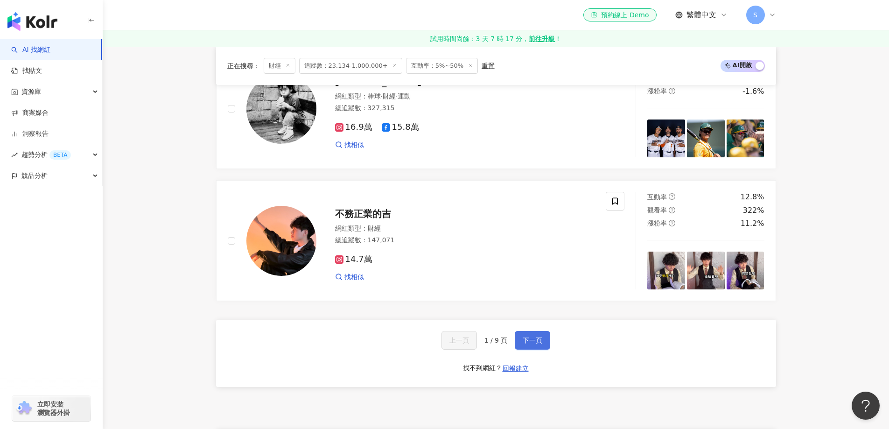
click at [544, 349] on button "下一頁" at bounding box center [531, 340] width 35 height 19
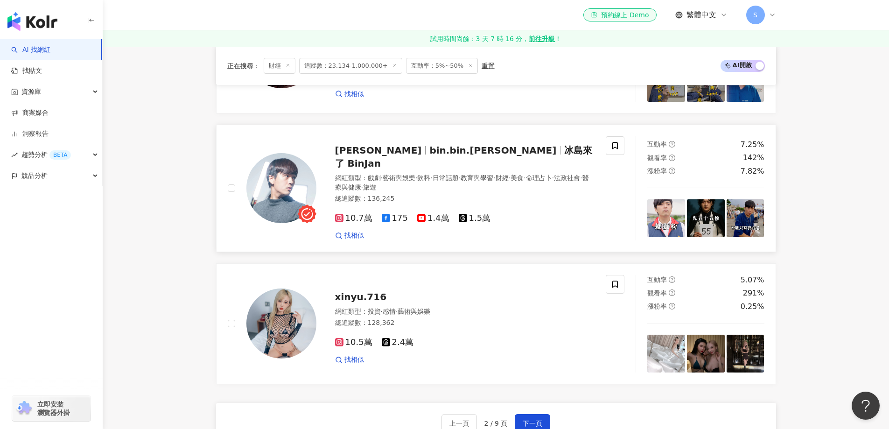
scroll to position [1633, 0]
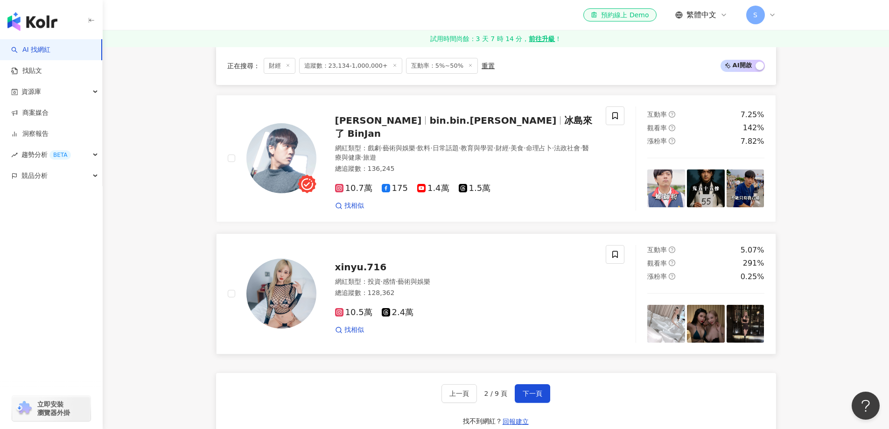
click at [350, 267] on span "xinyu.716" at bounding box center [361, 266] width 52 height 11
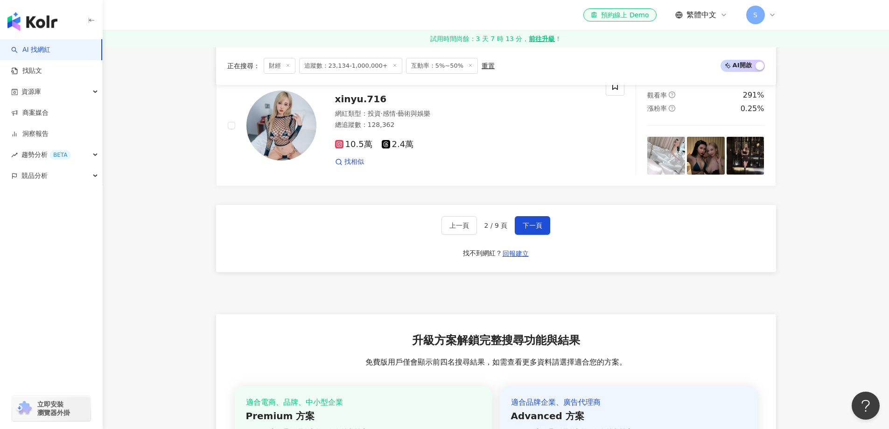
scroll to position [1819, 0]
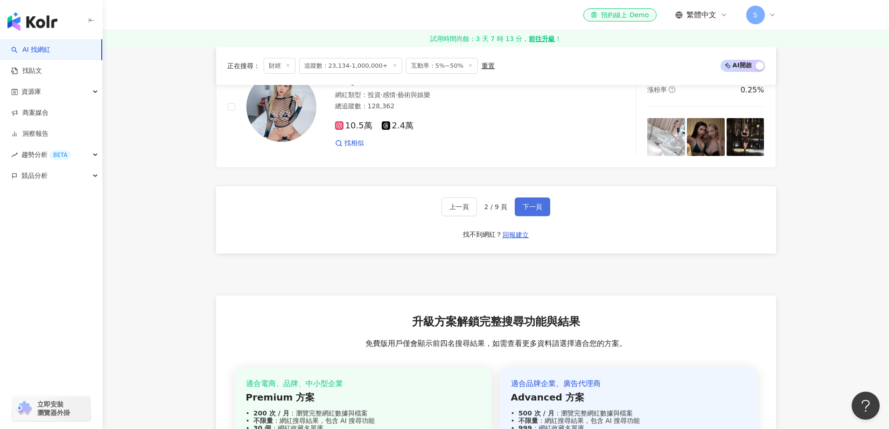
click at [532, 214] on button "下一頁" at bounding box center [531, 206] width 35 height 19
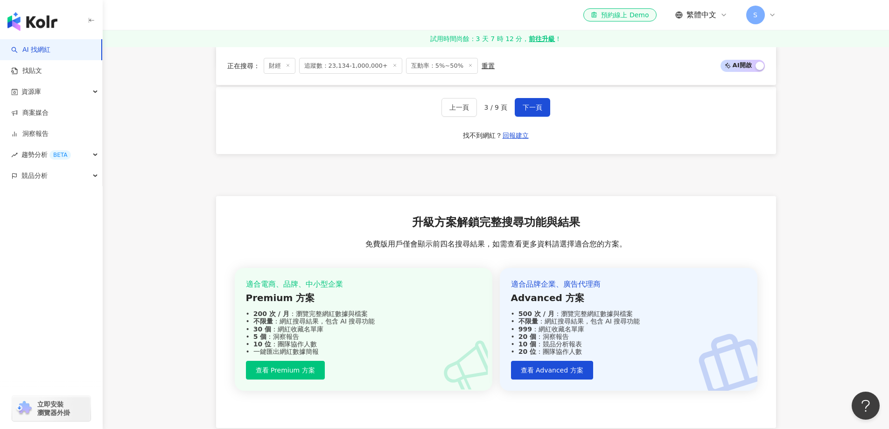
scroll to position [1939, 0]
click at [538, 105] on button "下一頁" at bounding box center [531, 106] width 35 height 19
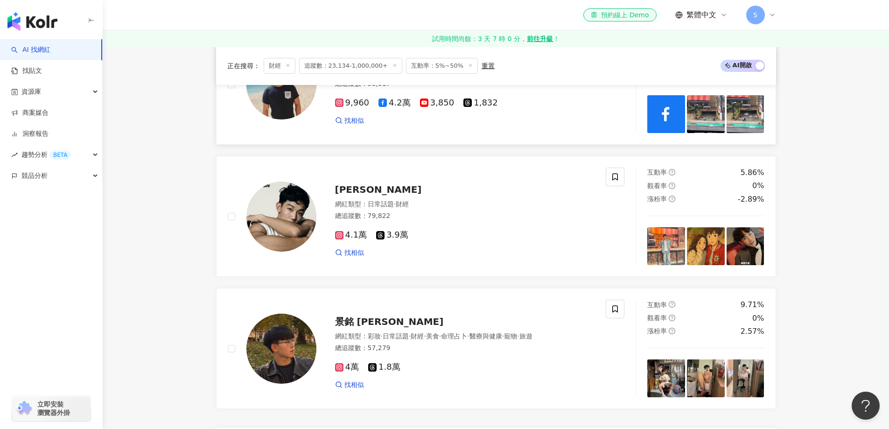
scroll to position [1633, 0]
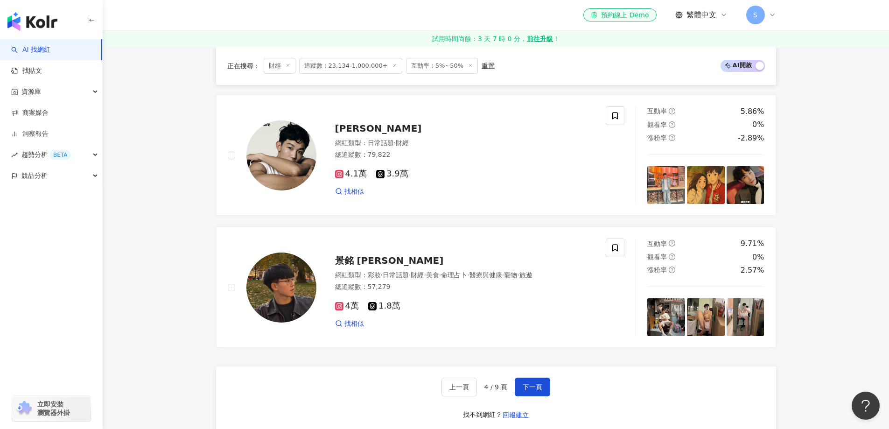
click at [549, 391] on div "上一頁 4 / 9 頁 下一頁 找不到網紅？ 回報建立" at bounding box center [496, 399] width 560 height 67
click at [530, 390] on span "下一頁" at bounding box center [532, 386] width 20 height 7
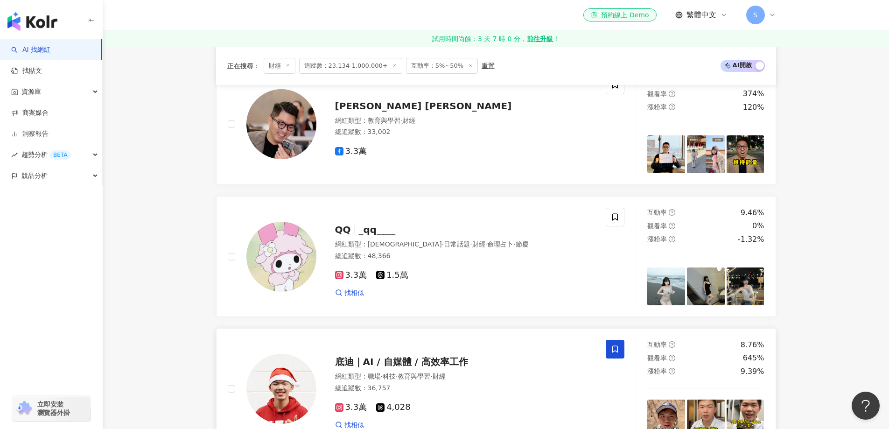
scroll to position [1353, 0]
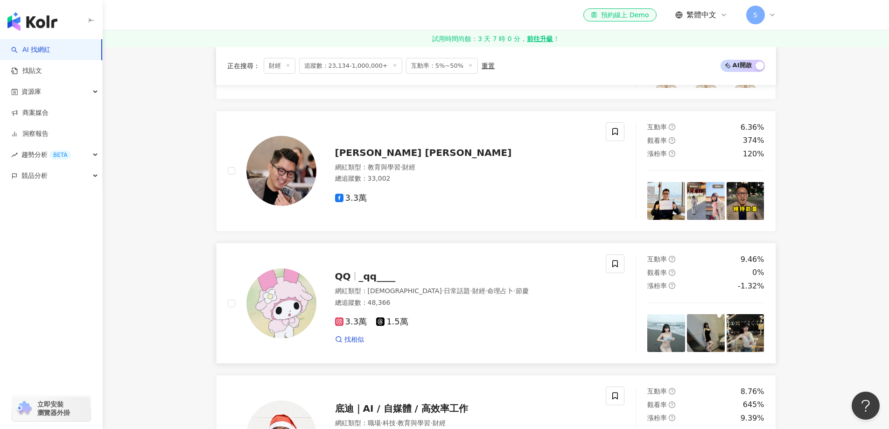
click at [670, 344] on img at bounding box center [666, 333] width 38 height 38
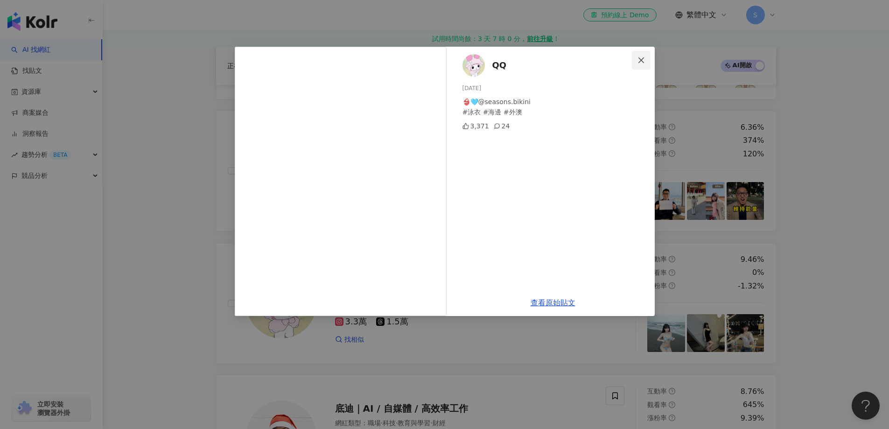
click at [633, 63] on span "Close" at bounding box center [641, 59] width 19 height 7
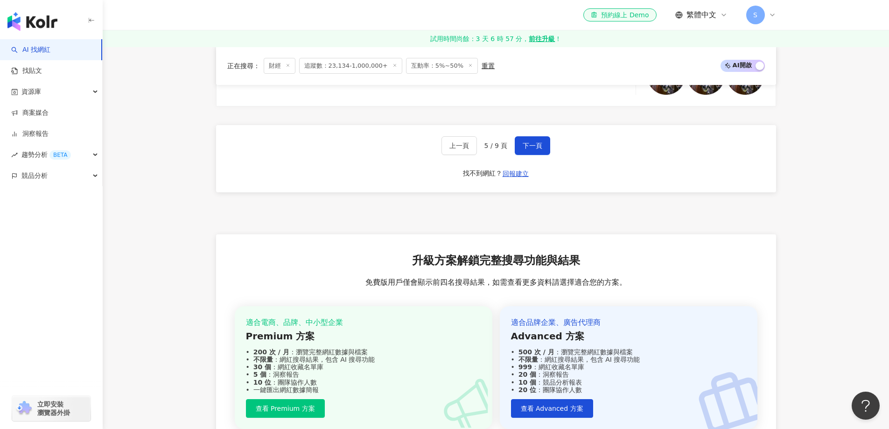
scroll to position [1835, 0]
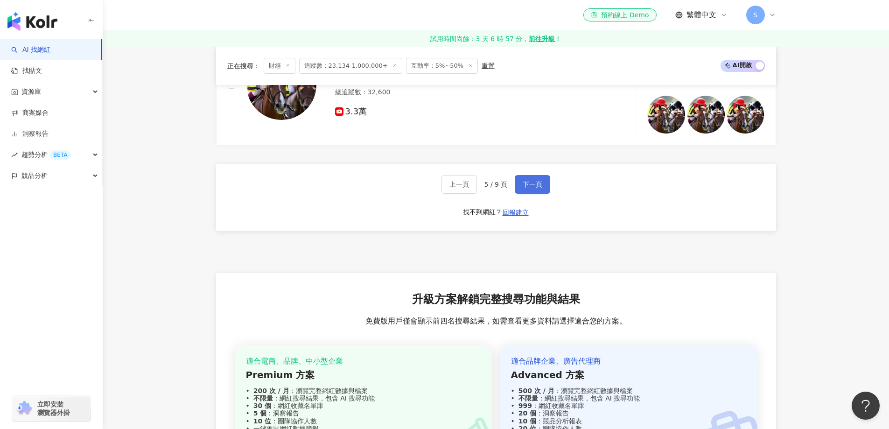
click at [535, 194] on button "下一頁" at bounding box center [531, 184] width 35 height 19
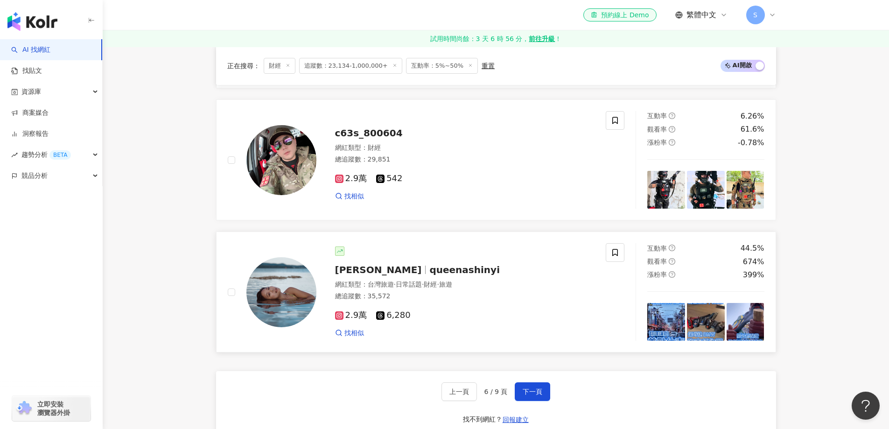
scroll to position [1633, 0]
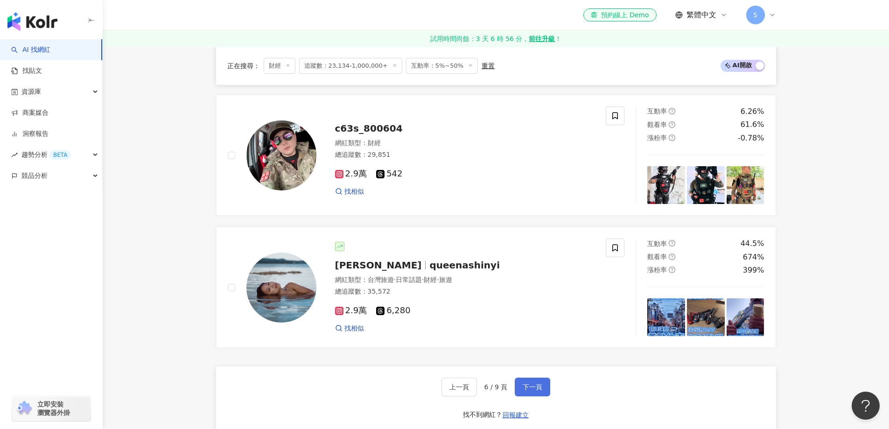
click at [529, 390] on span "下一頁" at bounding box center [532, 386] width 20 height 7
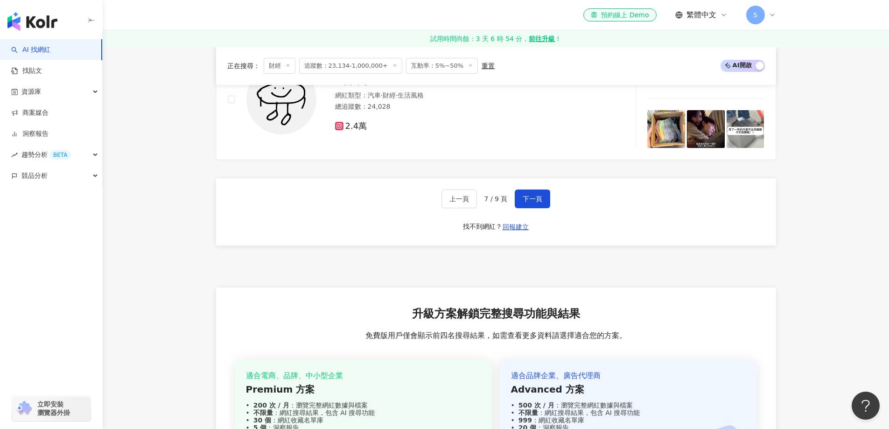
scroll to position [1821, 0]
click at [532, 202] on span "下一頁" at bounding box center [532, 197] width 20 height 7
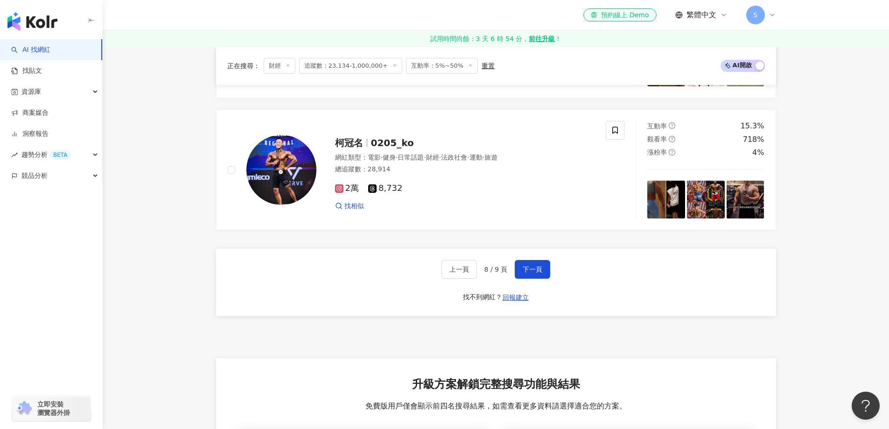
scroll to position [1742, 0]
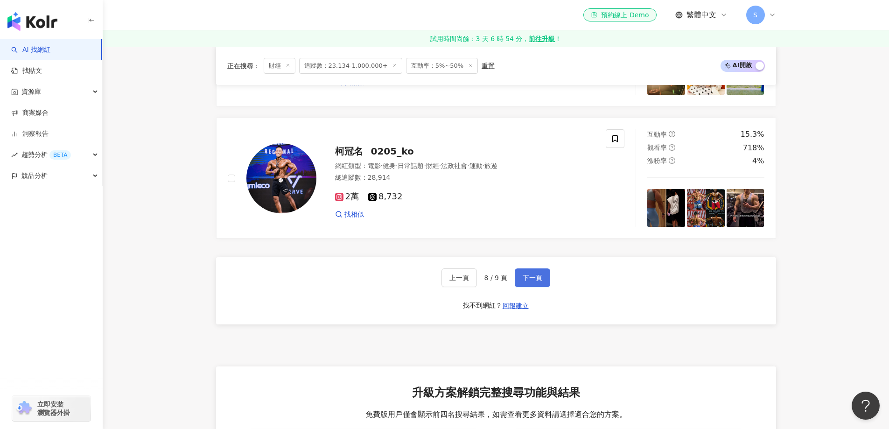
click at [532, 281] on span "下一頁" at bounding box center [532, 277] width 20 height 7
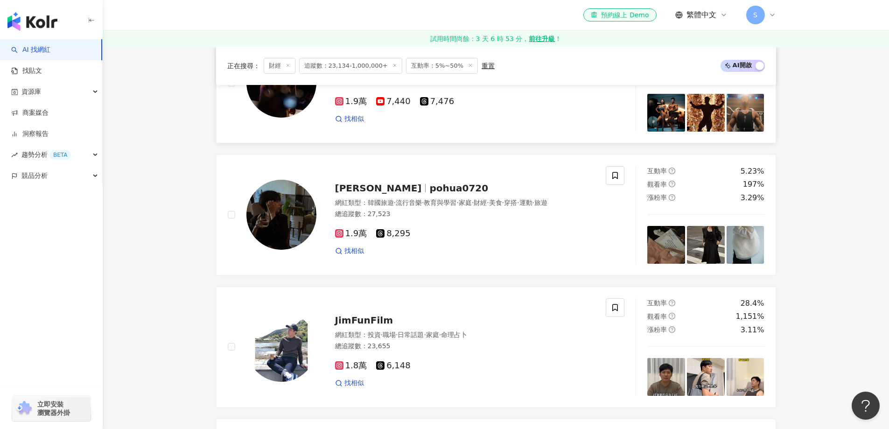
scroll to position [545, 0]
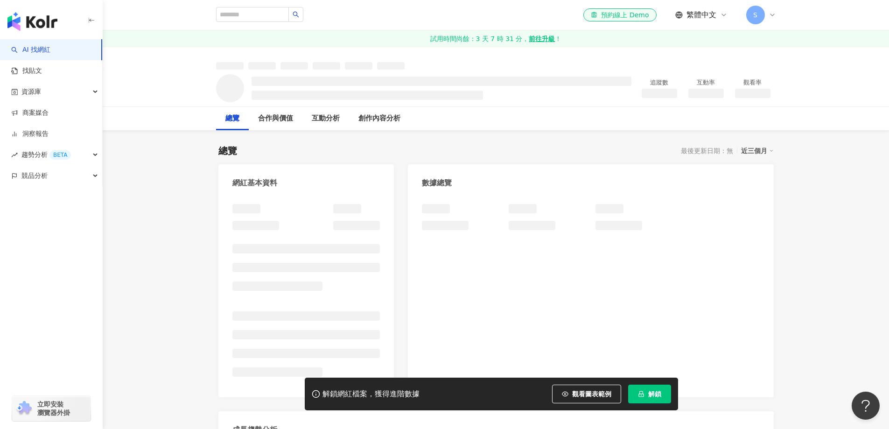
click at [92, 19] on icon "button" at bounding box center [91, 20] width 7 height 7
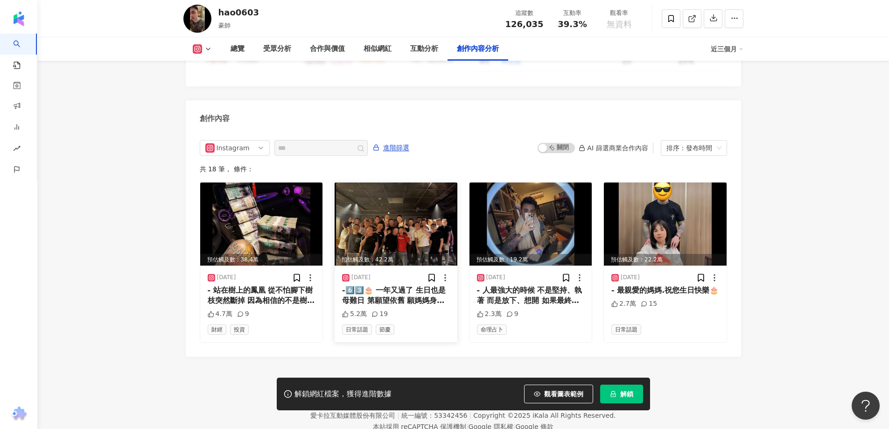
scroll to position [2861, 0]
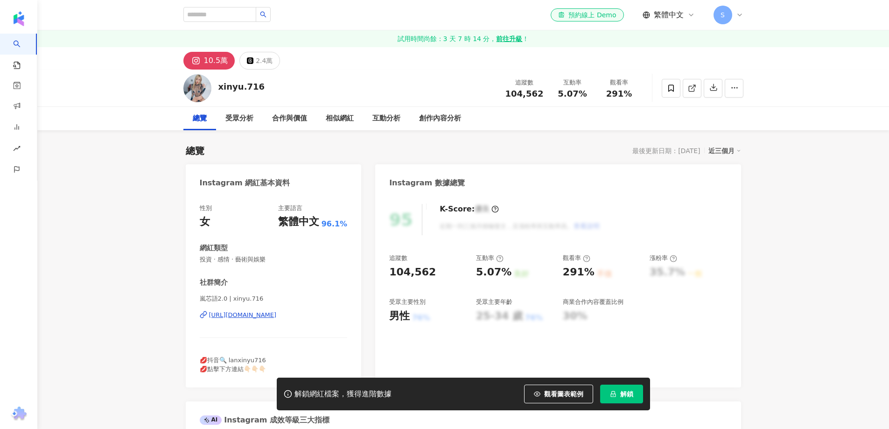
click at [277, 314] on div "https://www.instagram.com/xinyu.716/" at bounding box center [243, 315] width 68 height 8
